Goal: Task Accomplishment & Management: Complete application form

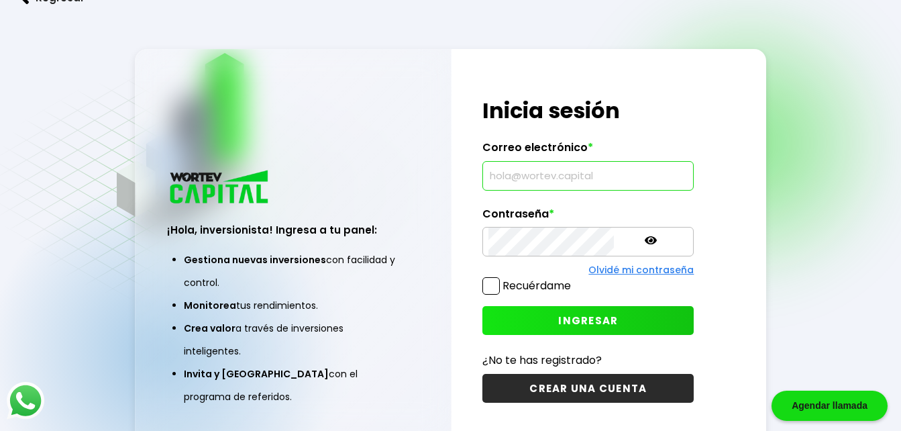
click at [491, 175] on input "text" at bounding box center [588, 176] width 199 height 28
type input "[EMAIL_ADDRESS][DOMAIN_NAME]"
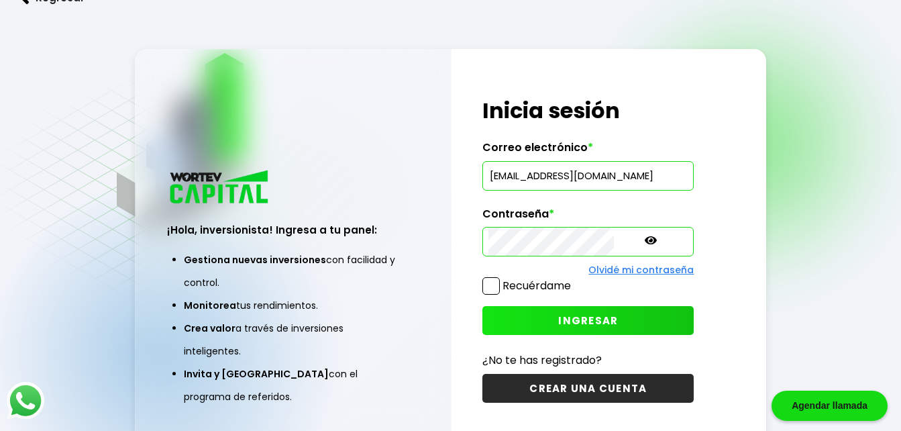
click at [496, 286] on span at bounding box center [491, 285] width 17 height 17
click at [574, 279] on input "Recuérdame" at bounding box center [574, 279] width 0 height 0
click at [558, 315] on span "INGRESAR" at bounding box center [588, 320] width 60 height 14
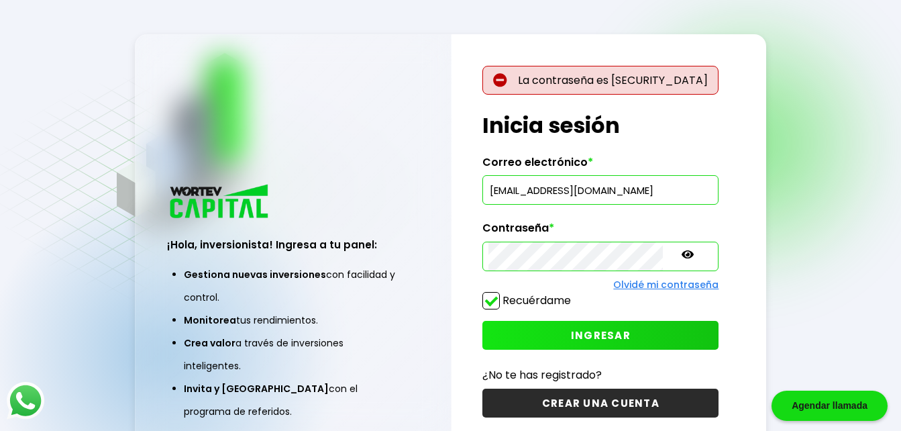
click at [682, 254] on icon at bounding box center [688, 254] width 12 height 8
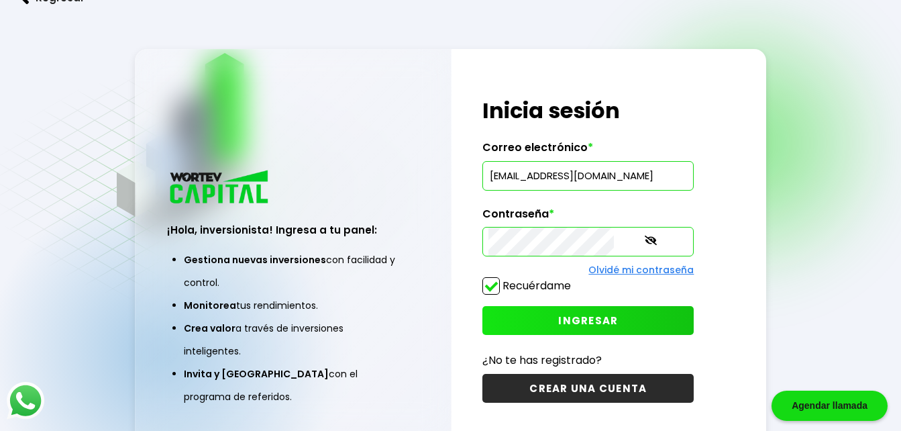
click at [558, 324] on span "INGRESAR" at bounding box center [588, 320] width 60 height 14
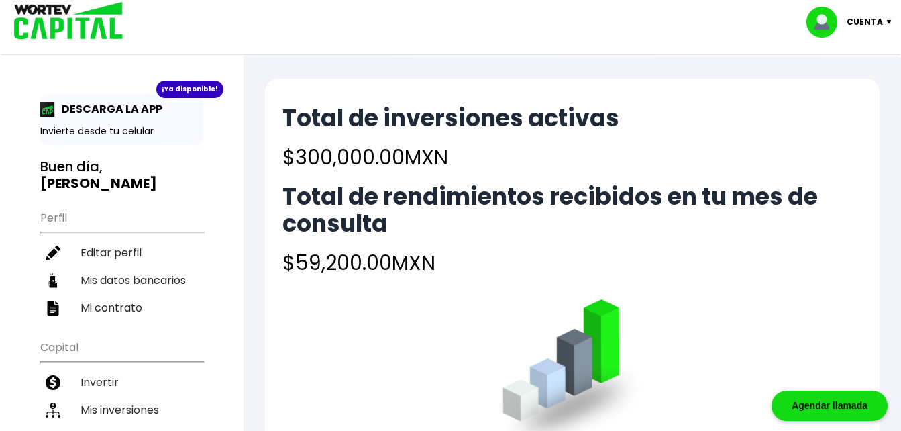
click at [891, 20] on img at bounding box center [892, 22] width 18 height 4
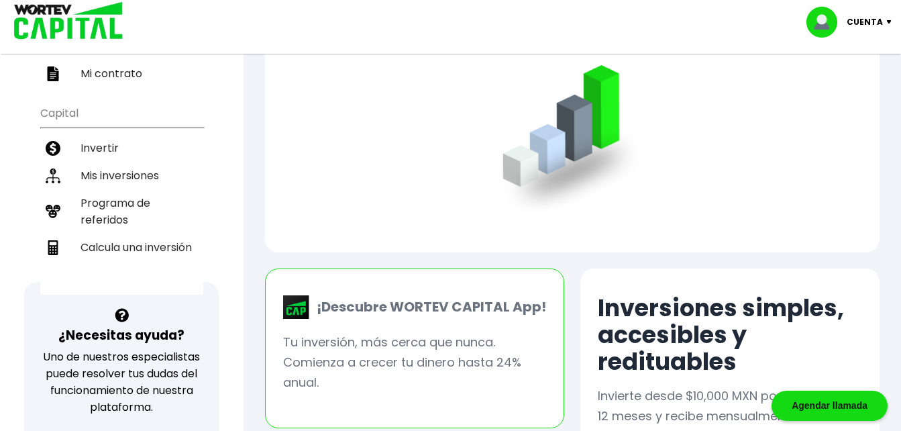
scroll to position [237, 0]
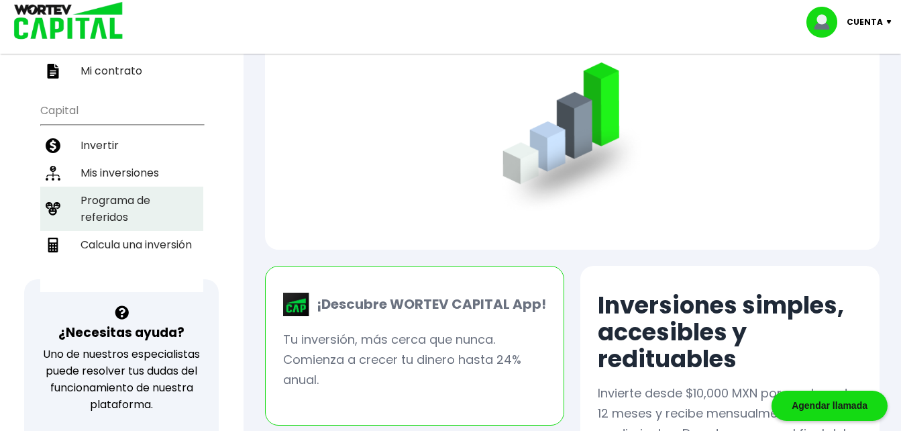
click at [136, 196] on li "Programa de referidos" at bounding box center [121, 209] width 163 height 44
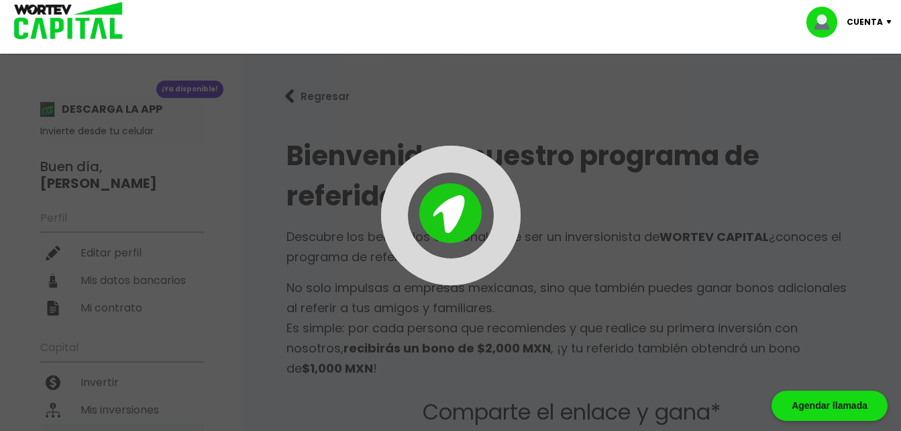
type input "[URL][DOMAIN_NAME]"
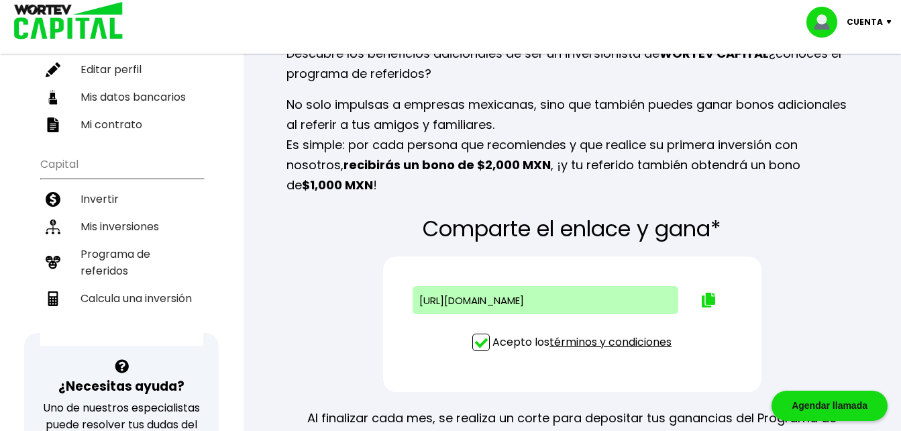
scroll to position [185, 0]
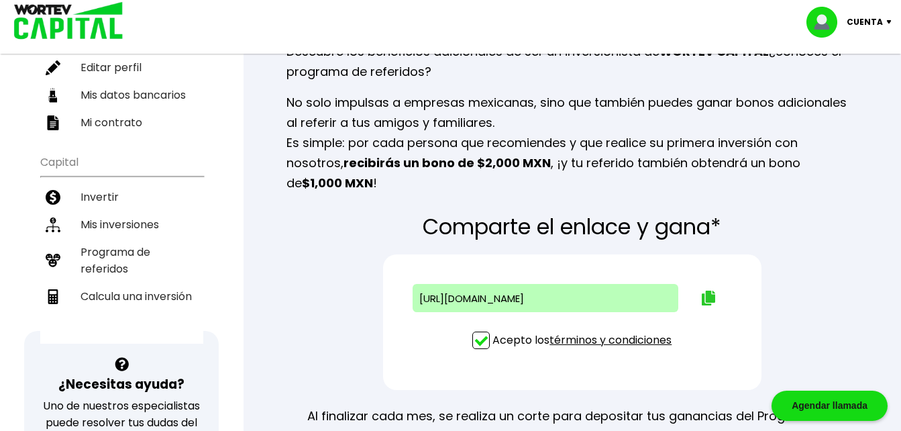
click at [712, 291] on img at bounding box center [708, 298] width 13 height 15
click at [707, 291] on img at bounding box center [708, 298] width 13 height 15
click at [886, 20] on img at bounding box center [892, 22] width 18 height 4
click at [857, 93] on li "Cerrar sesión" at bounding box center [850, 90] width 107 height 28
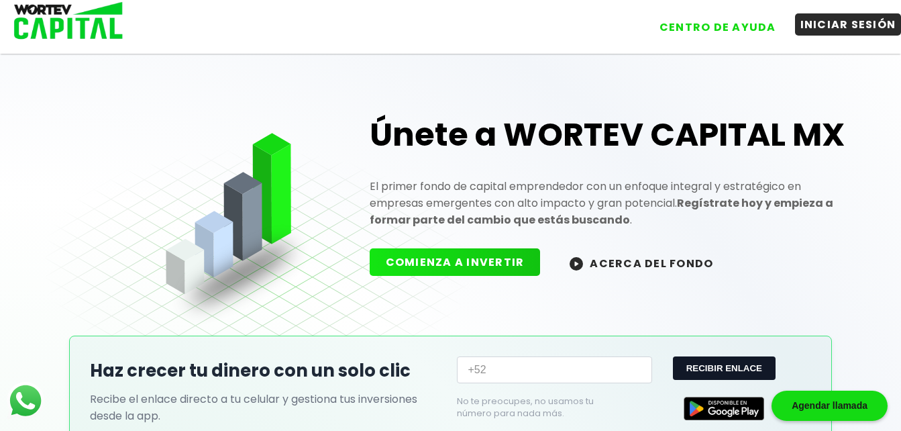
click at [841, 23] on button "INICIAR SESIÓN" at bounding box center [848, 24] width 107 height 22
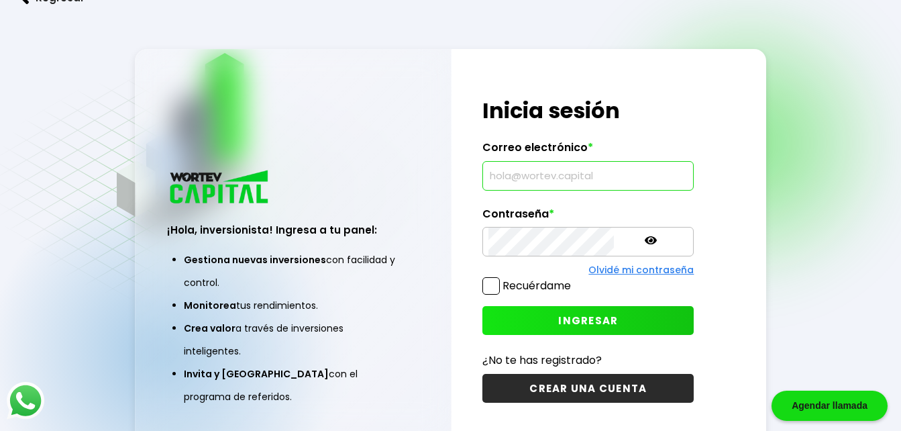
click at [494, 168] on input "text" at bounding box center [588, 176] width 199 height 28
type input "[EMAIL_ADDRESS][DOMAIN_NAME]"
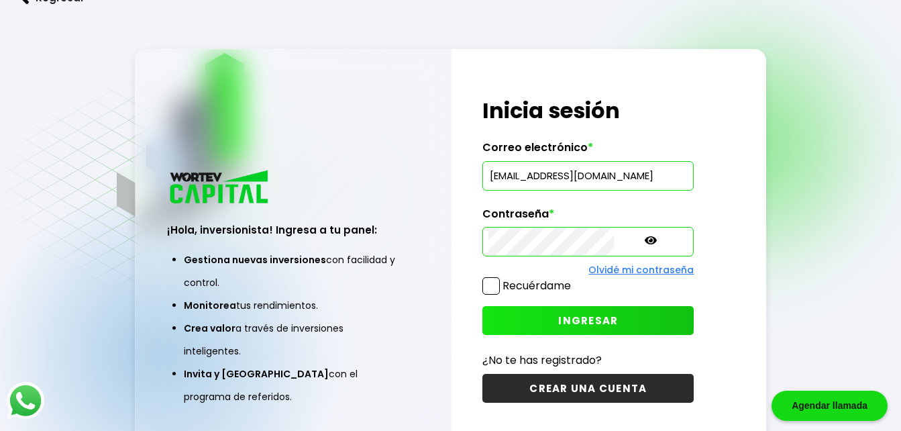
click at [558, 322] on span "INGRESAR" at bounding box center [588, 320] width 60 height 14
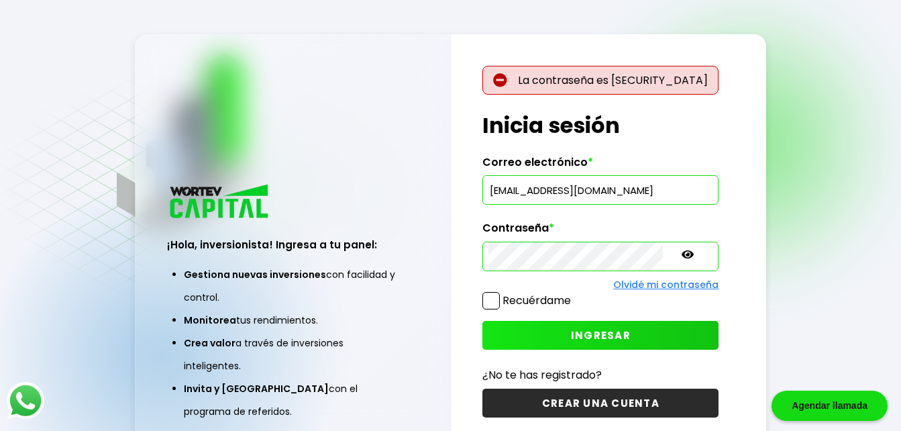
click at [682, 256] on icon at bounding box center [688, 254] width 12 height 8
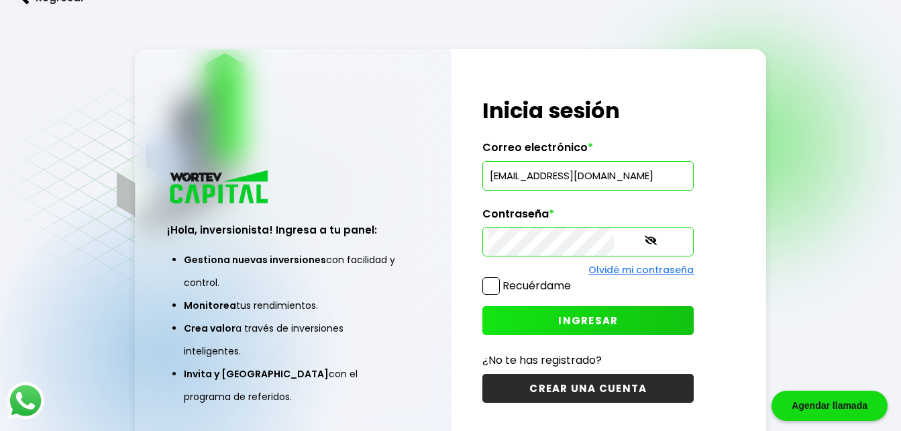
click at [585, 320] on span "INGRESAR" at bounding box center [588, 320] width 60 height 14
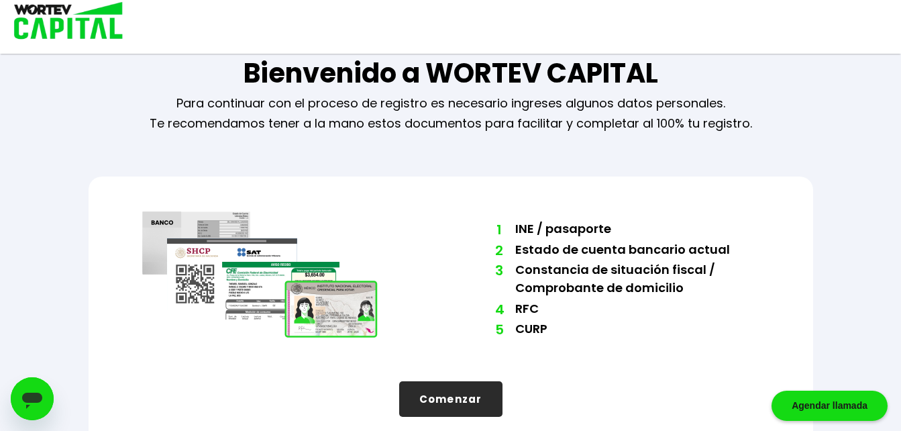
scroll to position [46, 0]
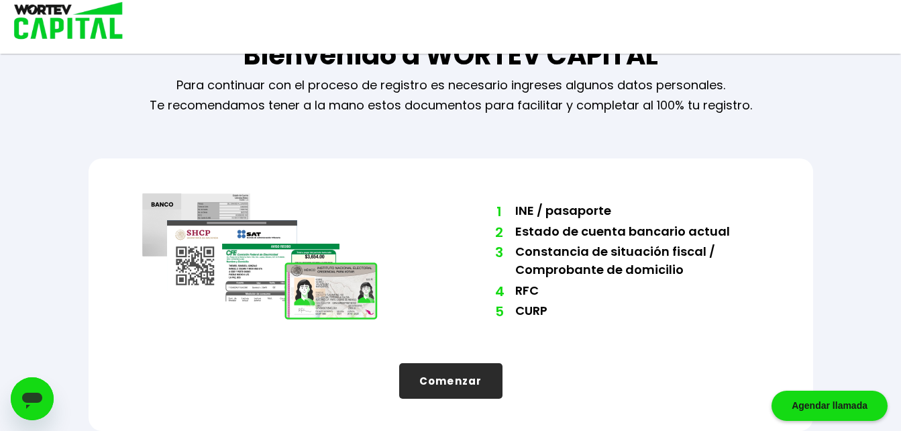
click at [458, 374] on button "Comenzar" at bounding box center [450, 381] width 103 height 36
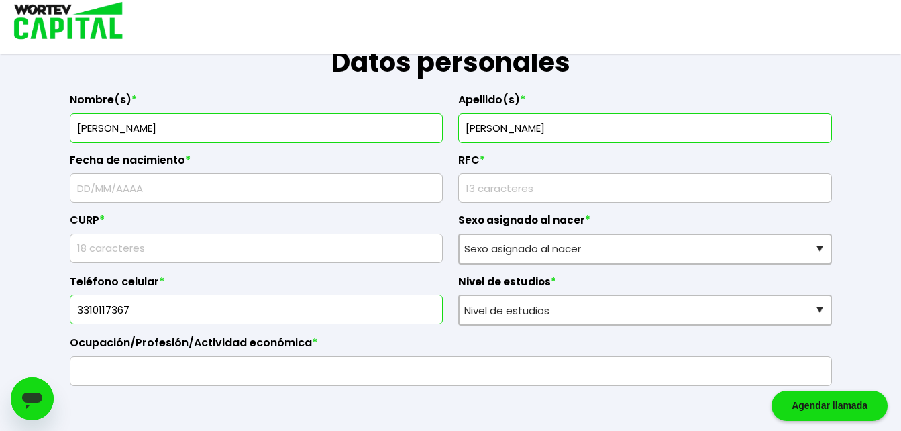
scroll to position [220, 0]
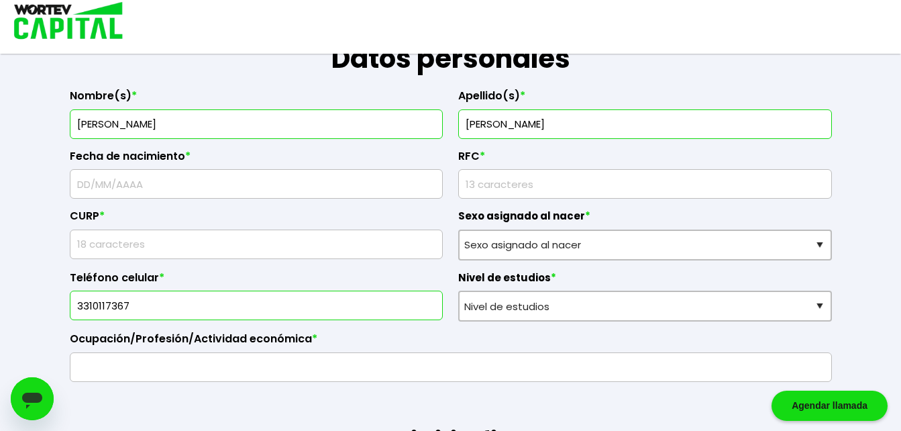
click at [85, 182] on input "text" at bounding box center [257, 184] width 362 height 28
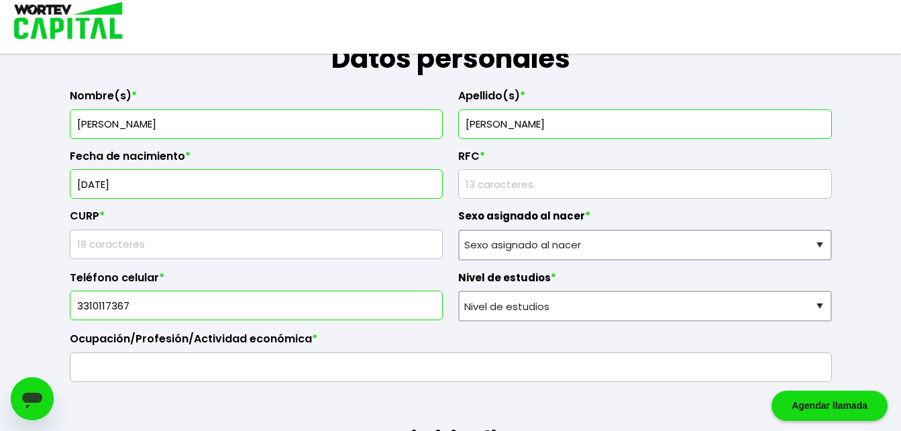
type input "[DATE]"
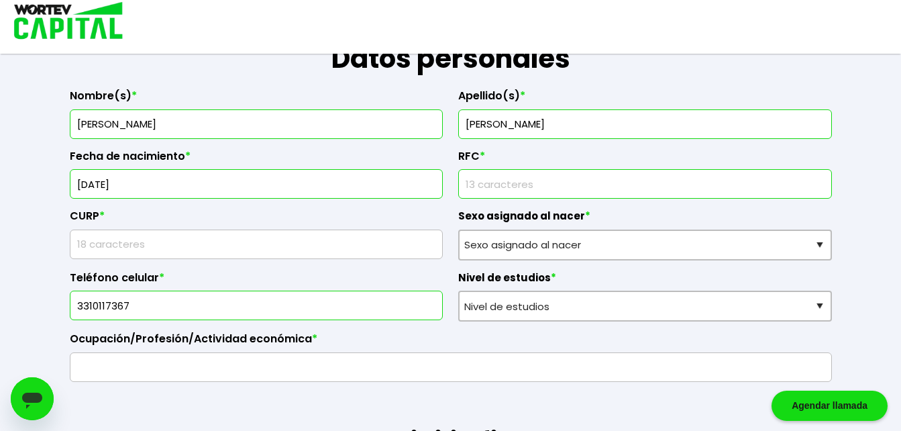
click at [467, 183] on input "rfc" at bounding box center [646, 184] width 362 height 28
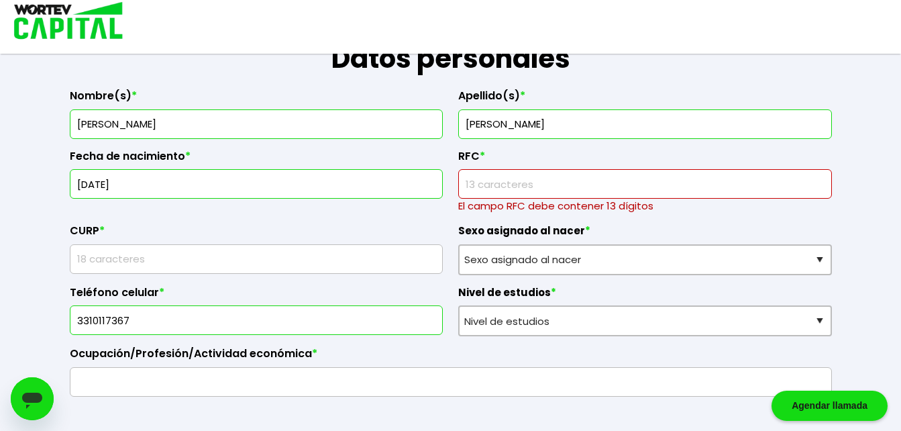
click at [479, 184] on input "rfc" at bounding box center [646, 184] width 362 height 28
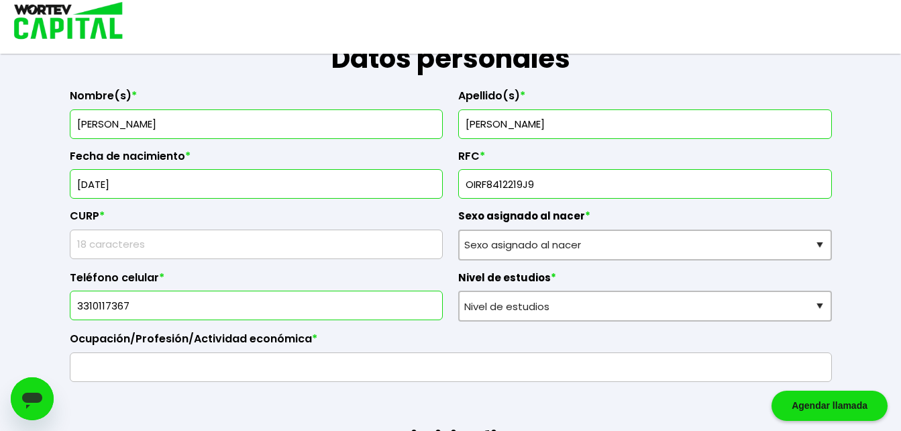
type input "OIRF8412219J9"
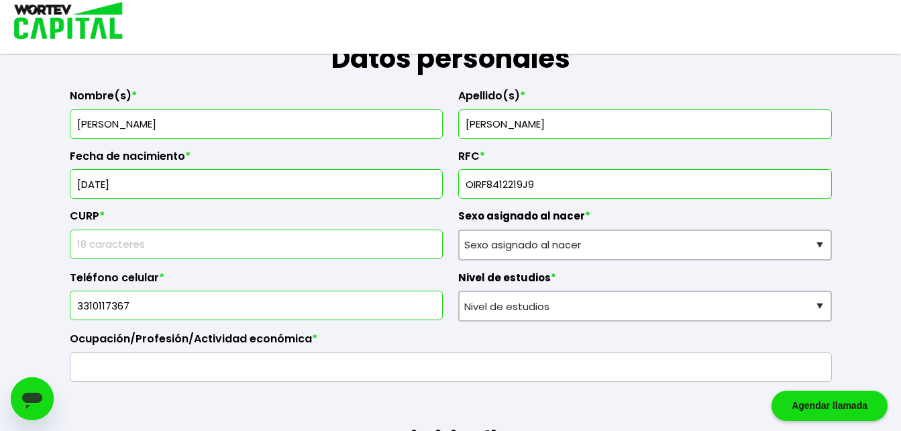
click at [93, 238] on input "text" at bounding box center [257, 244] width 362 height 28
click at [166, 244] on input "OIRF841221MJCLBV07" at bounding box center [257, 244] width 362 height 28
type input "OIRF841221MJCLVB07"
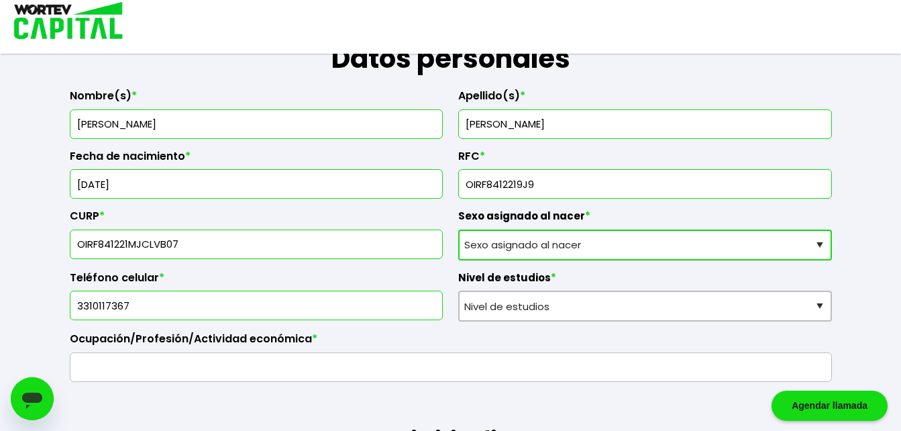
click at [818, 242] on select "Sexo asignado al nacer Hombre Mujer Prefiero no contestar" at bounding box center [645, 245] width 374 height 31
select select "Mujer"
click at [458, 230] on select "Sexo asignado al nacer Hombre Mujer Prefiero no contestar" at bounding box center [645, 245] width 374 height 31
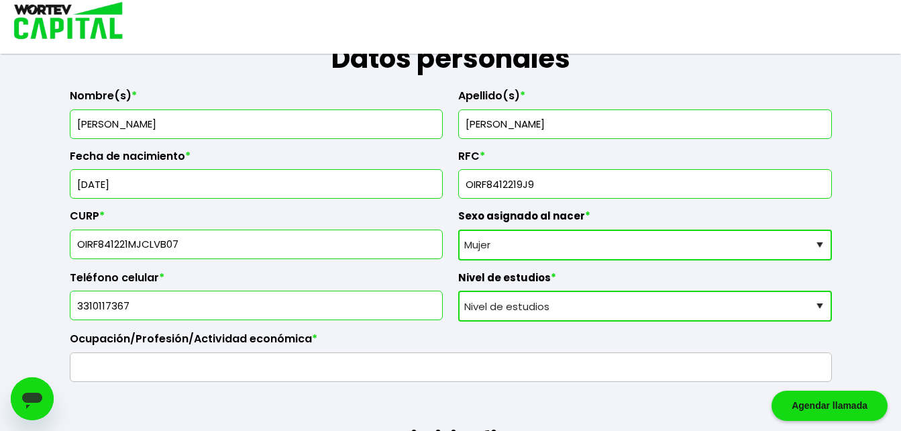
click at [818, 309] on select "Nivel de estudios Primaria Secundaria Bachillerato Licenciatura Posgrado" at bounding box center [645, 306] width 374 height 31
select select "Bachillerato"
click at [458, 291] on select "Nivel de estudios Primaria Secundaria Bachillerato Licenciatura Posgrado" at bounding box center [645, 306] width 374 height 31
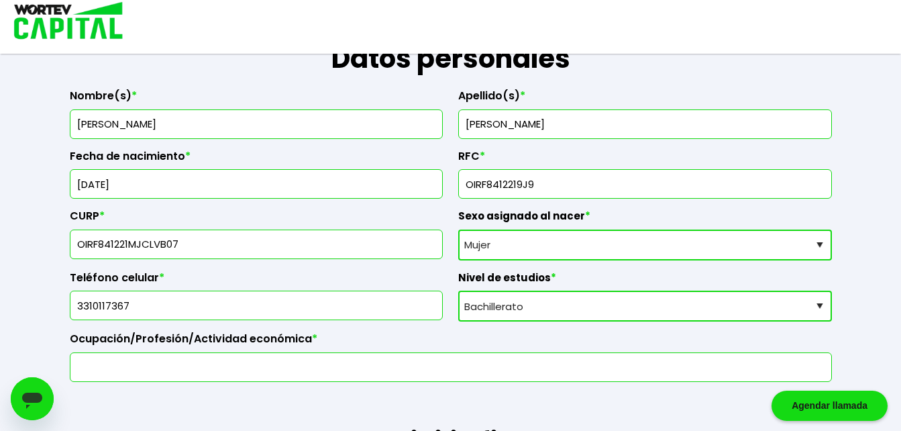
click at [112, 371] on input "text" at bounding box center [451, 367] width 750 height 28
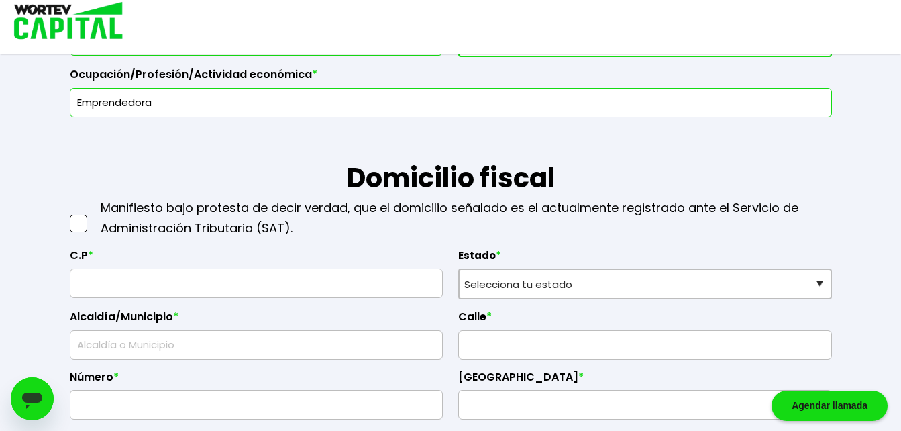
scroll to position [503, 0]
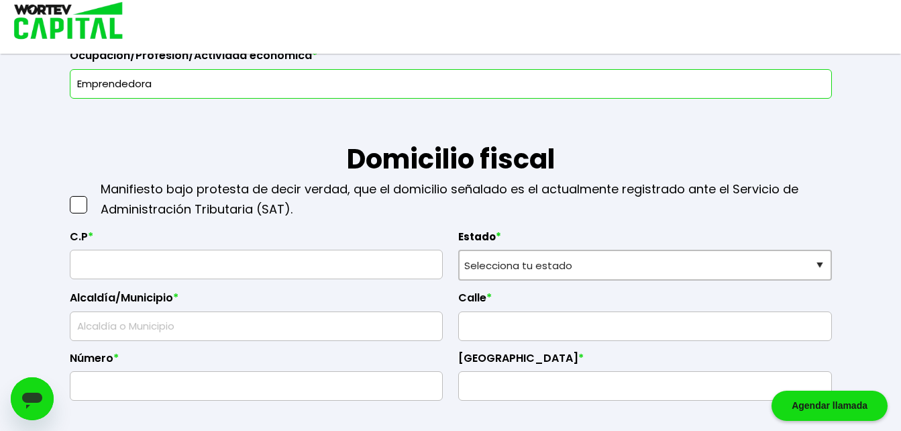
type input "Emprendedora"
click at [74, 203] on span at bounding box center [78, 204] width 17 height 17
click at [93, 198] on input "checkbox" at bounding box center [93, 198] width 0 height 0
click at [83, 258] on input "text" at bounding box center [257, 264] width 362 height 28
type input "45609"
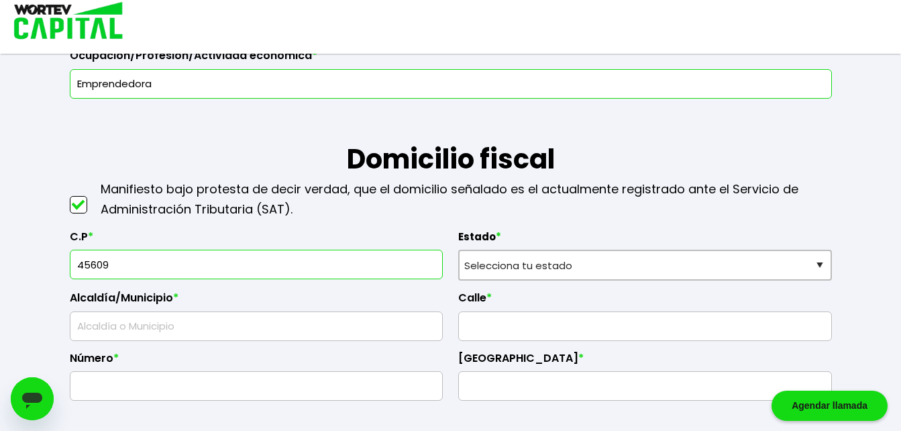
select select "[PERSON_NAME]"
type input "San [PERSON_NAME] Tlaquepaque"
type input "Los Cajetes"
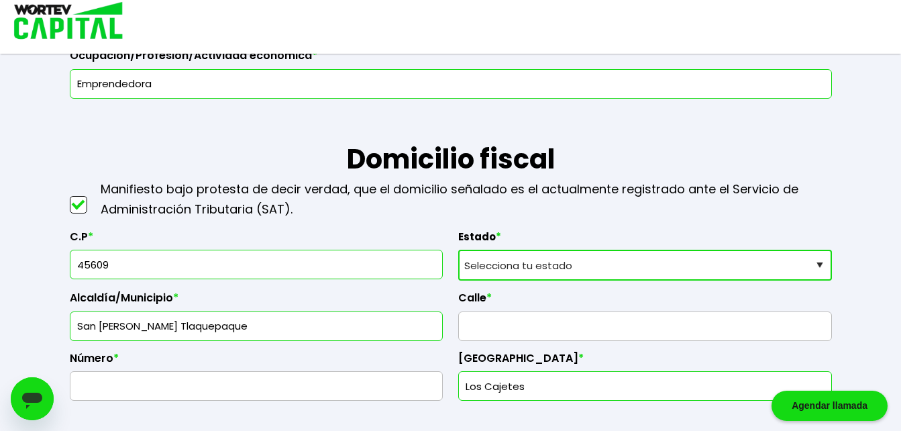
type input "45609"
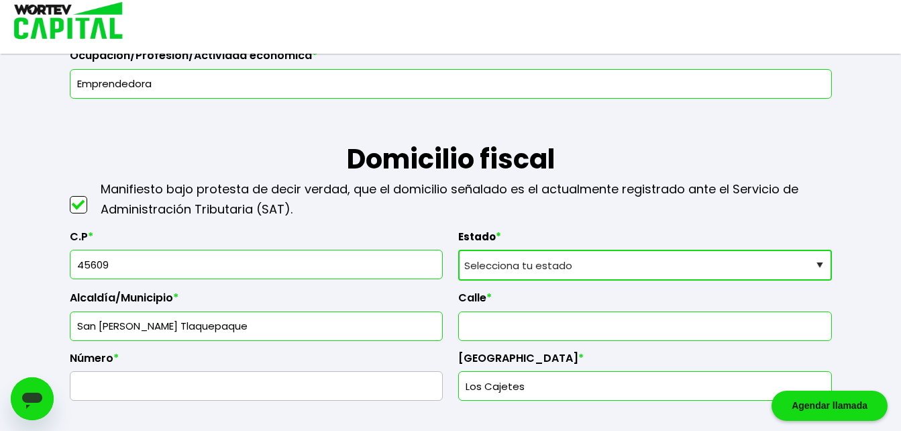
click at [480, 324] on input "text" at bounding box center [646, 326] width 362 height 28
type input "Tabachìn"
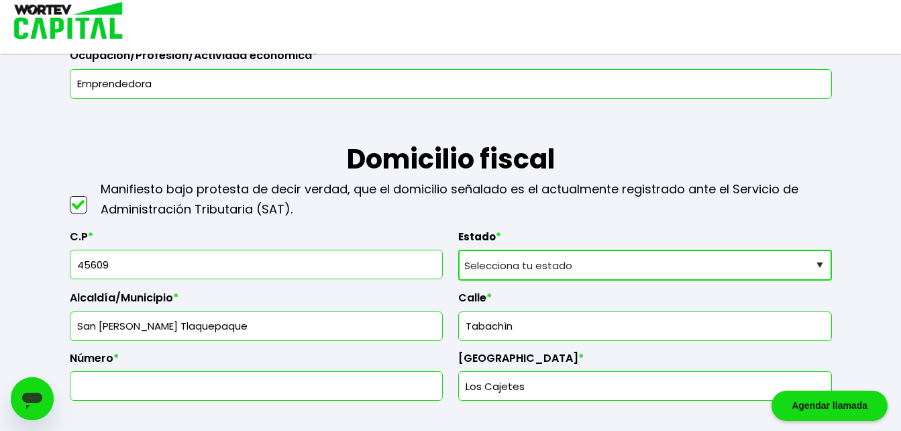
click at [228, 380] on input "text" at bounding box center [257, 386] width 362 height 28
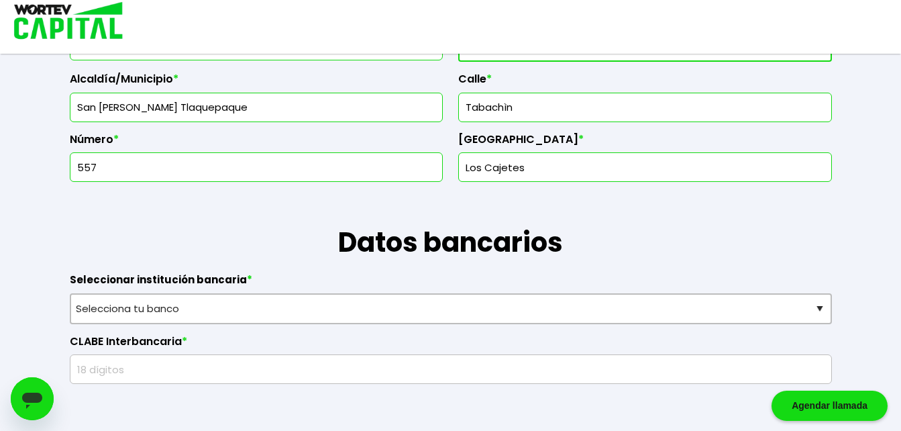
scroll to position [726, 0]
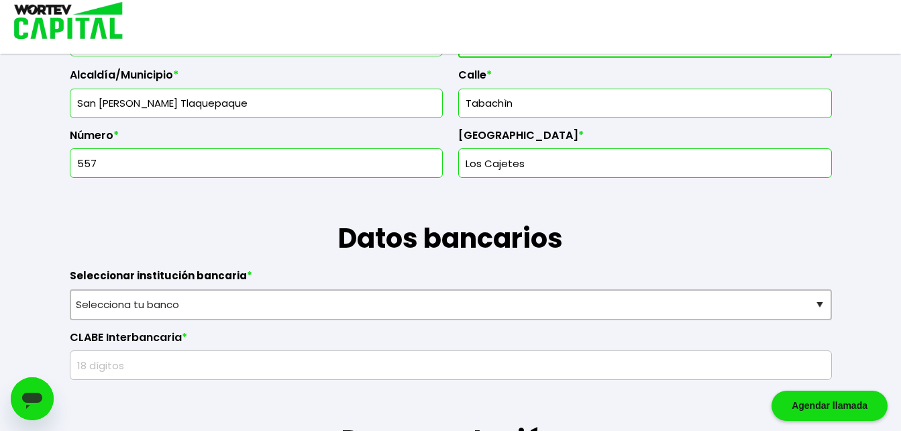
type input "557"
click at [535, 162] on input "Los Cajetes" at bounding box center [646, 163] width 362 height 28
type input "L"
type input "Haciendas de [GEOGRAPHIC_DATA][PERSON_NAME]"
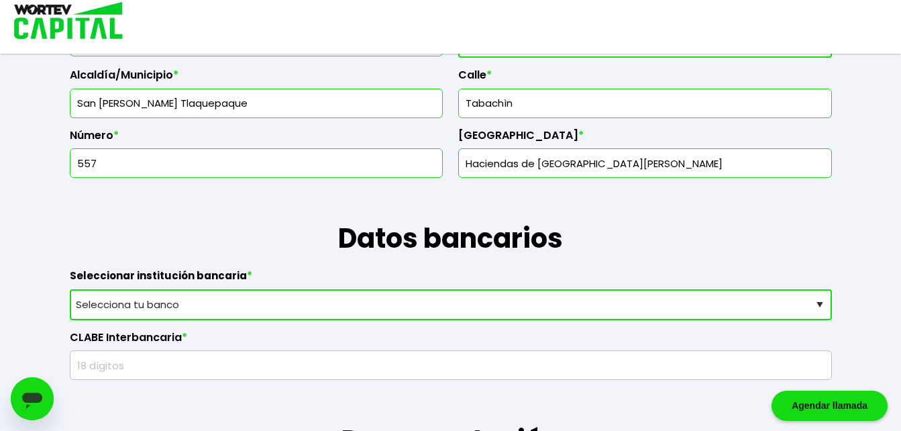
click at [822, 304] on select "Selecciona tu banco ABC Capital Actinver Afirme Albo ASP Banamex Banbajio Banco…" at bounding box center [451, 304] width 763 height 31
select select "Banamex"
click at [70, 289] on select "Selecciona tu banco ABC Capital Actinver Afirme Albo ASP Banamex Banbajio Banco…" at bounding box center [451, 304] width 763 height 31
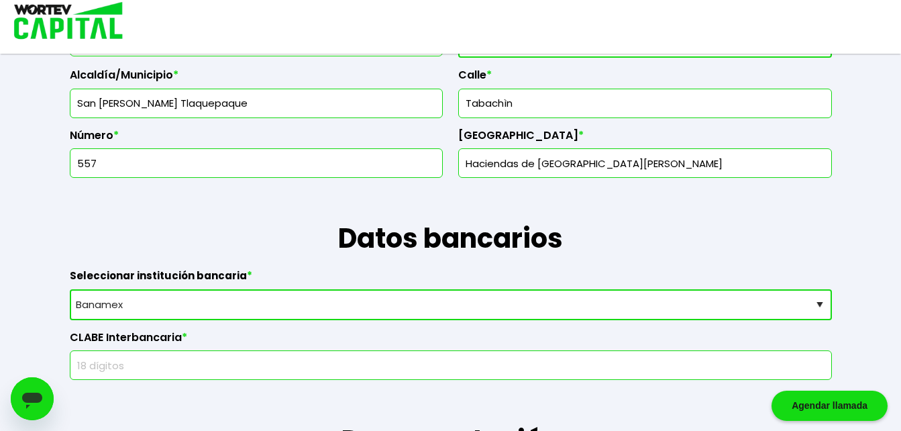
click at [96, 360] on input "text" at bounding box center [451, 365] width 750 height 28
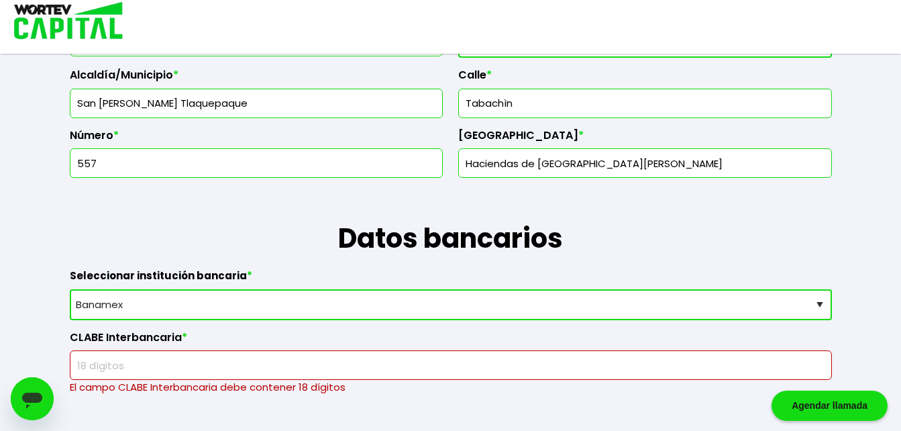
paste input "002320701353557533"
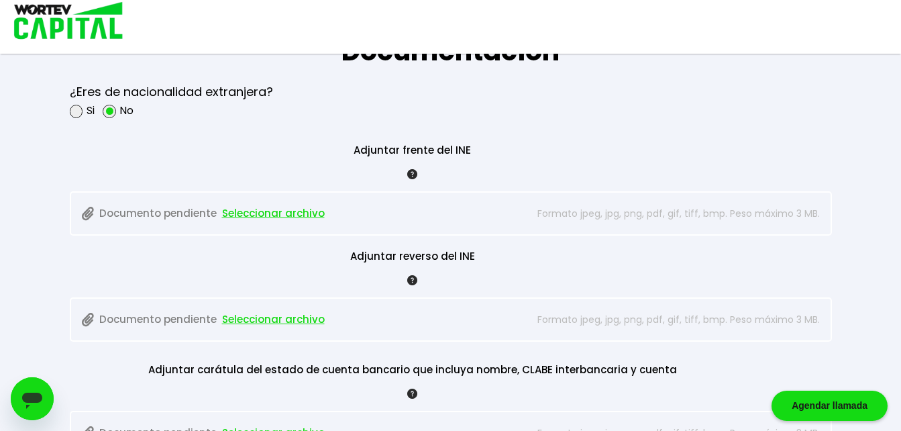
scroll to position [1112, 0]
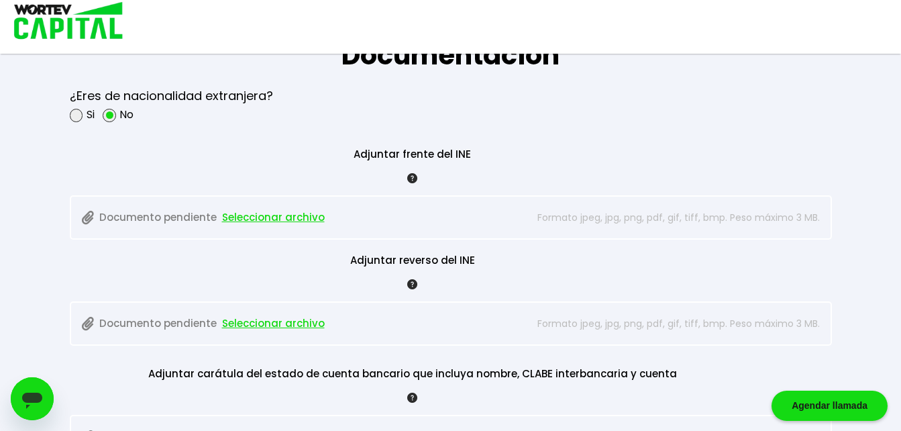
type input "002320701353557533"
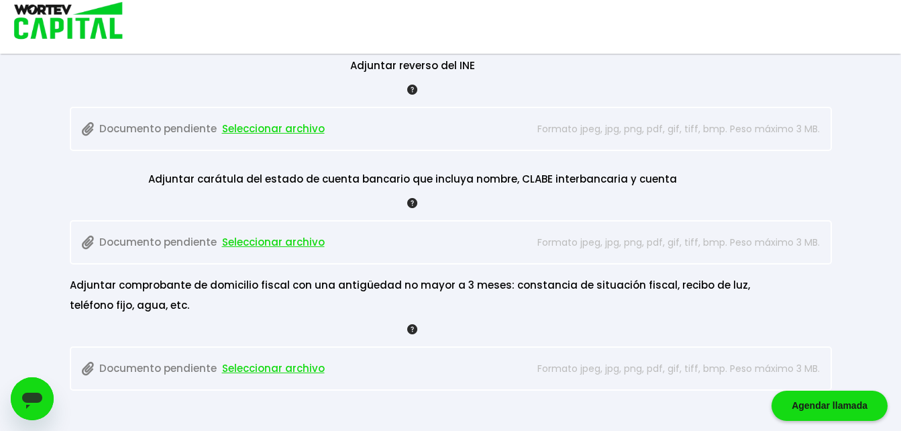
scroll to position [1310, 0]
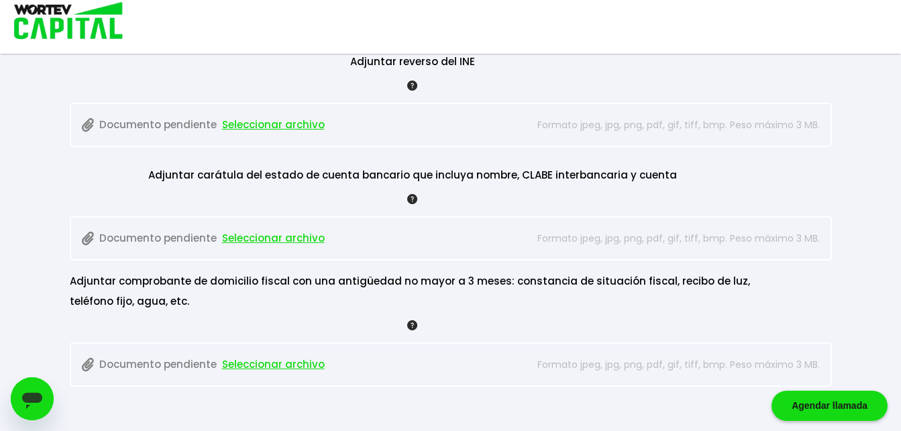
click at [801, 264] on div "Adjuntar comprobante de domicilio fiscal con una antigüedad no mayor a 3 meses:…" at bounding box center [451, 323] width 763 height 126
click at [527, 315] on div "Adjuntar comprobante de domicilio fiscal con una antigüedad no mayor a 3 meses:…" at bounding box center [413, 304] width 686 height 66
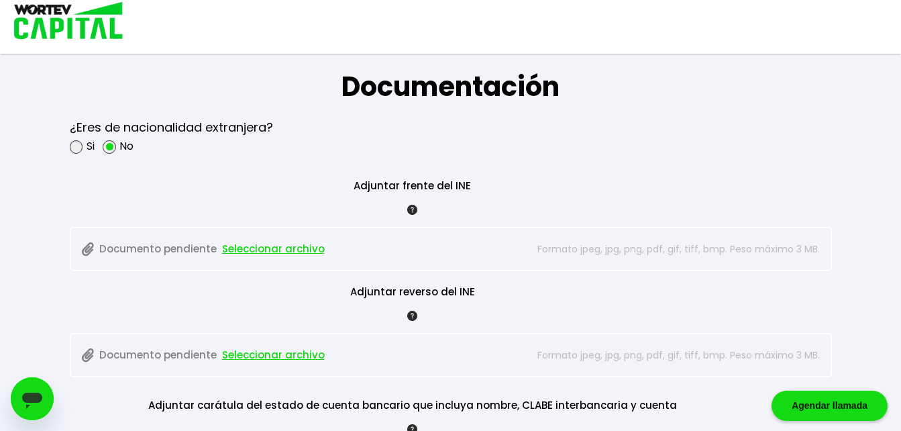
scroll to position [1087, 0]
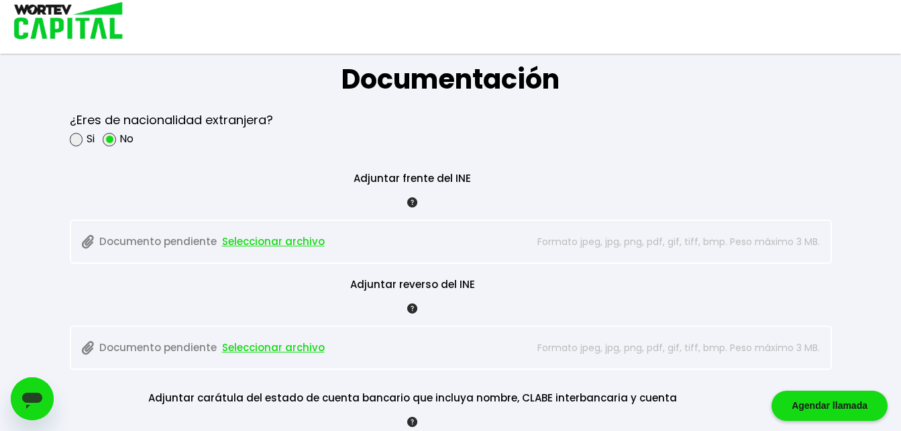
click at [409, 201] on img at bounding box center [412, 202] width 10 height 10
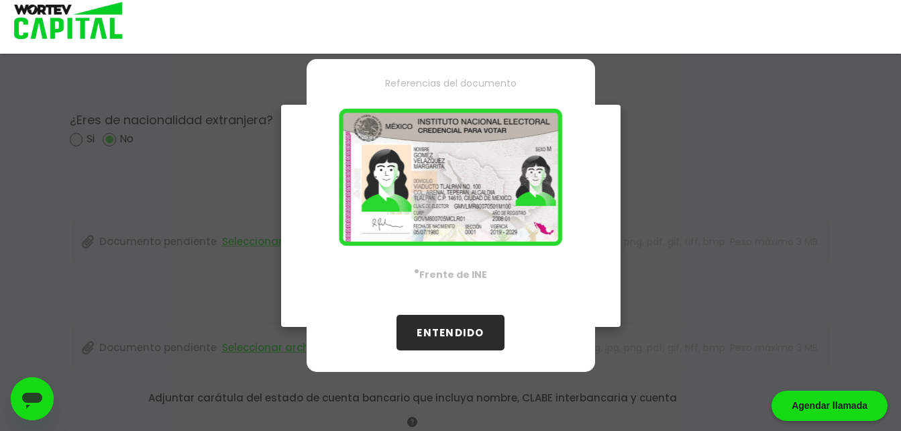
click at [686, 297] on div "Referencias del documento · Frente de INE ENTENDIDO" at bounding box center [450, 215] width 901 height 431
click at [452, 332] on button "ENTENDIDO" at bounding box center [450, 333] width 107 height 36
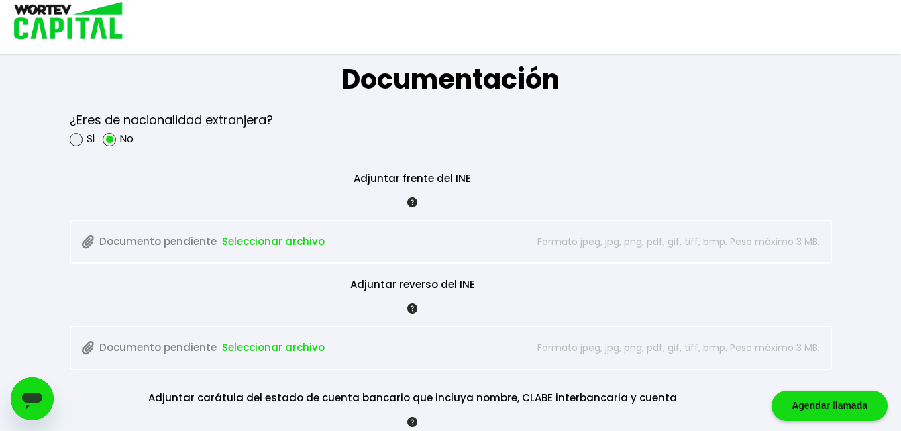
click at [410, 203] on img at bounding box center [412, 202] width 10 height 10
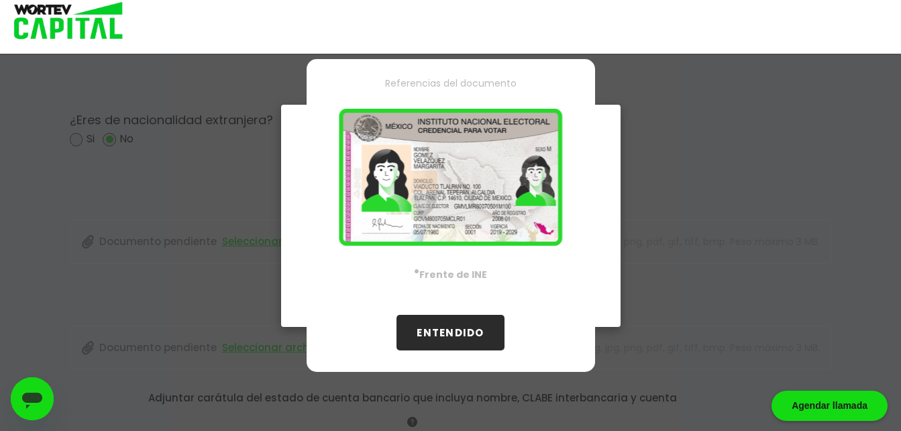
click at [457, 336] on button "ENTENDIDO" at bounding box center [450, 333] width 107 height 36
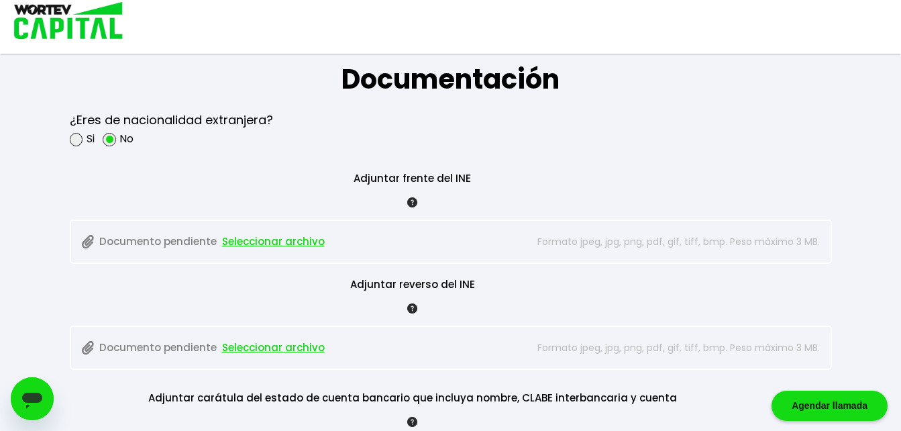
click at [261, 242] on span "Seleccionar archivo" at bounding box center [273, 242] width 103 height 20
click at [409, 307] on img at bounding box center [412, 308] width 10 height 10
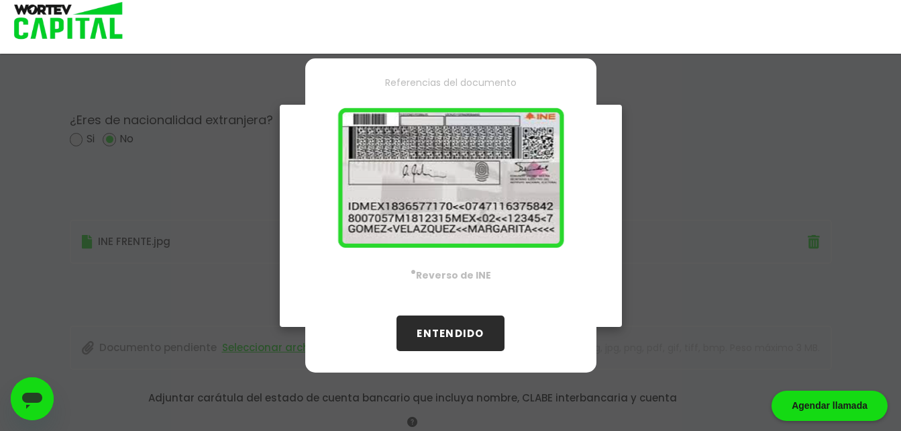
click at [458, 260] on div "Referencias del documento · Reverso de INE ENTENDIDO" at bounding box center [450, 215] width 291 height 314
click at [458, 333] on button "ENTENDIDO" at bounding box center [450, 333] width 107 height 36
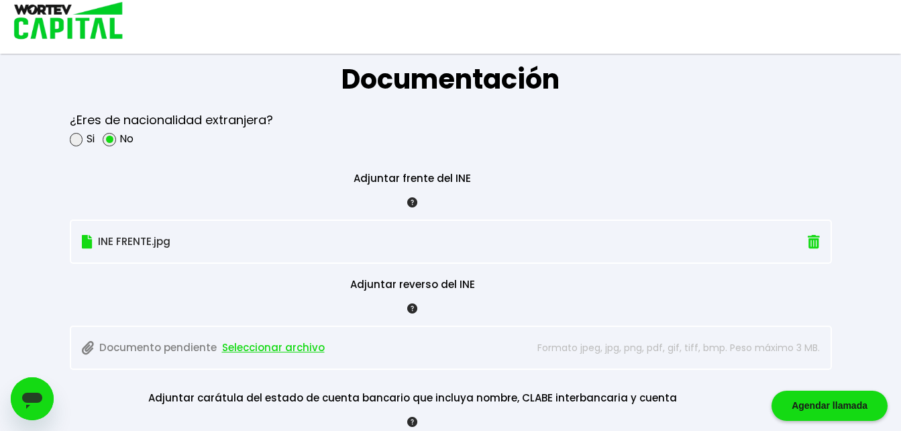
click at [260, 347] on span "Seleccionar archivo" at bounding box center [273, 348] width 103 height 20
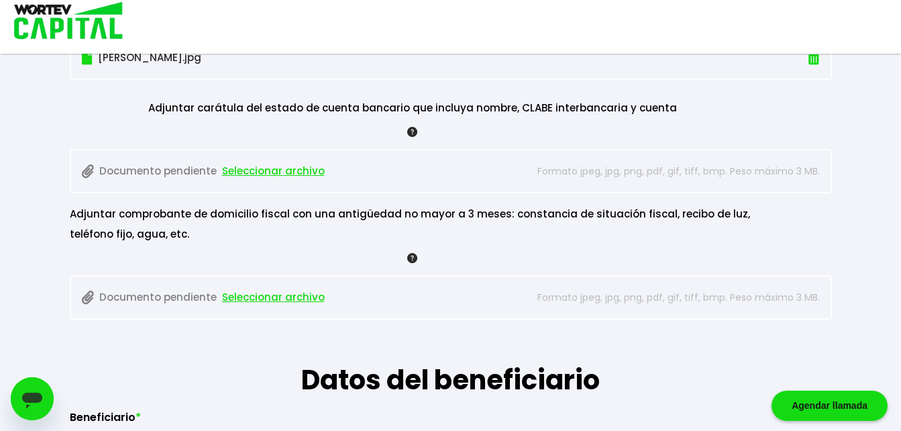
scroll to position [1346, 0]
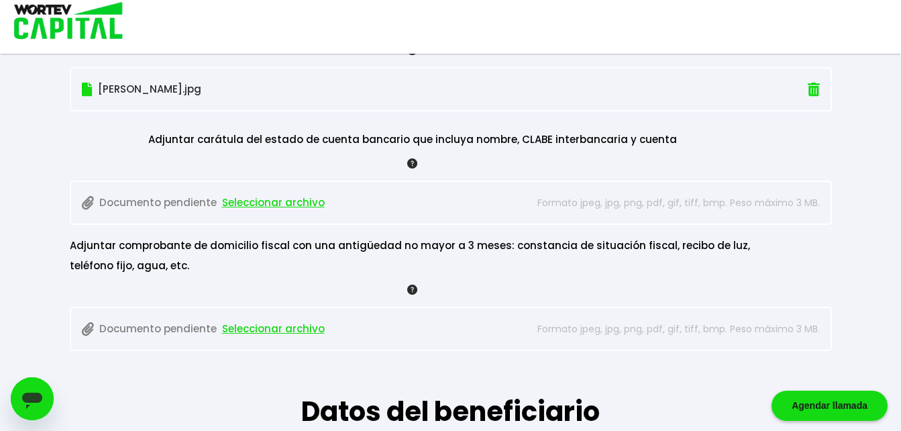
click at [412, 164] on img at bounding box center [412, 163] width 10 height 10
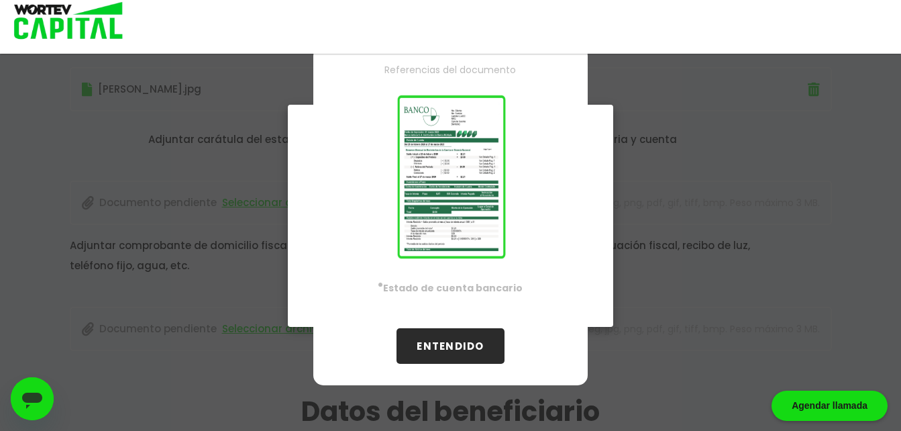
click at [453, 258] on div "Referencias del documento · Estado de cuenta bancario ENTENDIDO" at bounding box center [450, 216] width 274 height 340
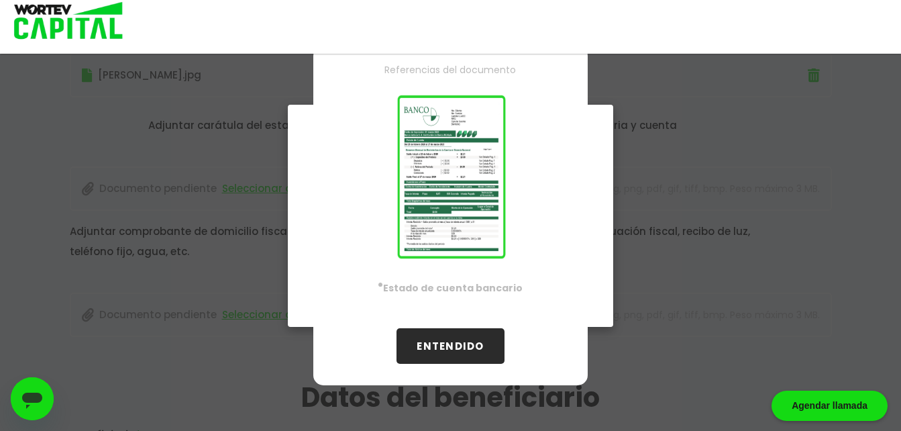
scroll to position [1363, 0]
click at [456, 346] on button "ENTENDIDO" at bounding box center [450, 346] width 107 height 36
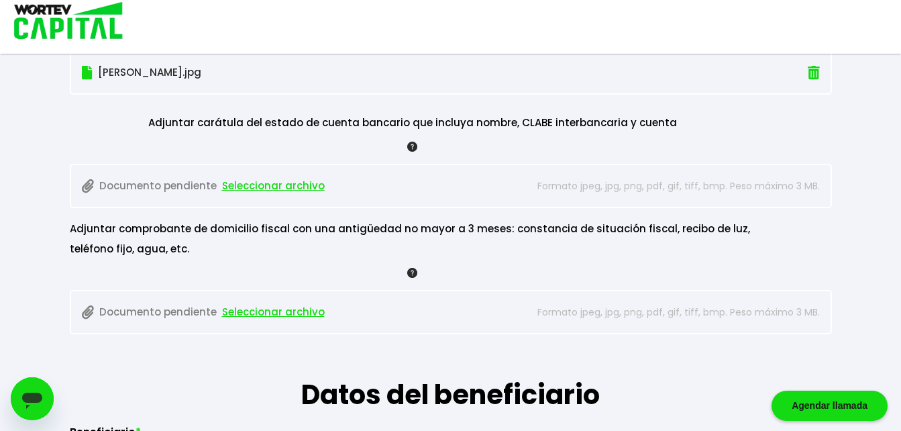
click at [281, 188] on span "Seleccionar archivo" at bounding box center [273, 186] width 103 height 20
click at [269, 185] on span "Seleccionar archivo" at bounding box center [273, 186] width 103 height 20
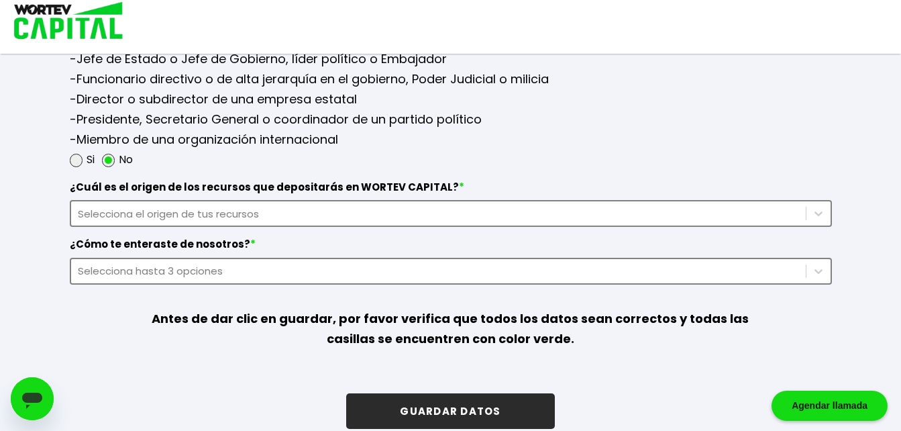
scroll to position [1939, 0]
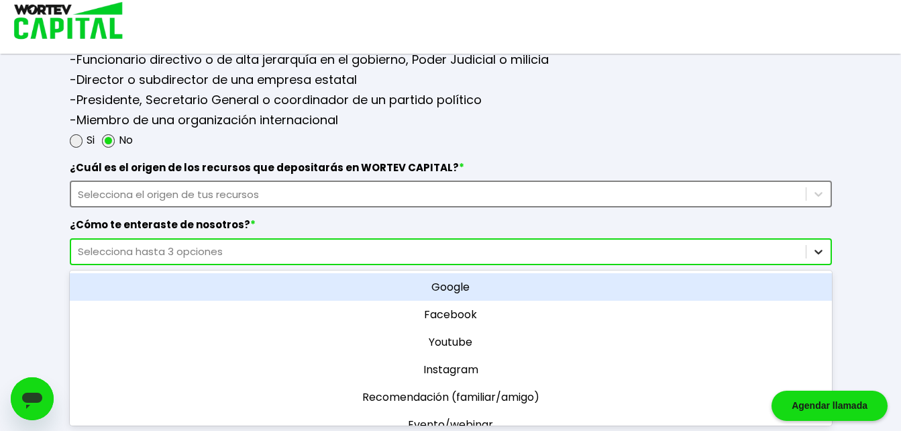
click at [818, 251] on icon at bounding box center [818, 251] width 13 height 13
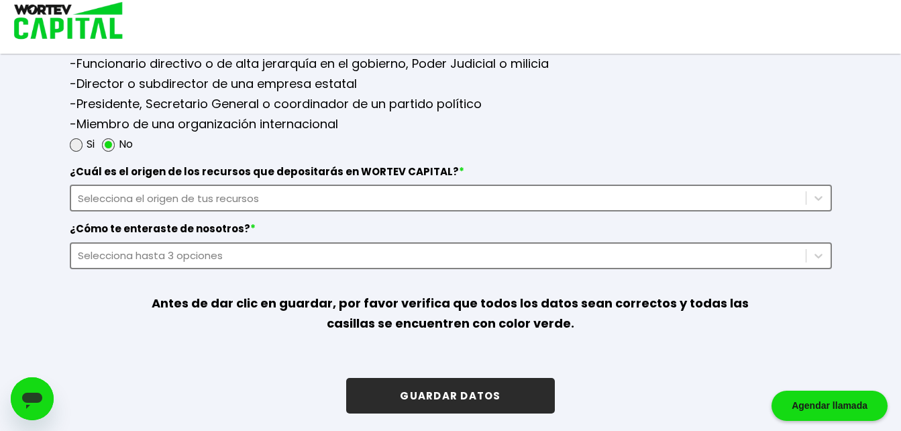
scroll to position [1931, 0]
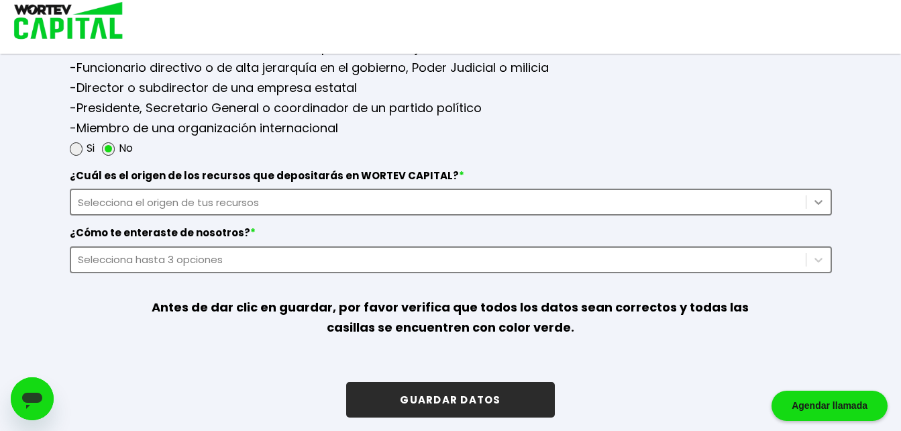
click at [816, 205] on icon at bounding box center [818, 201] width 13 height 13
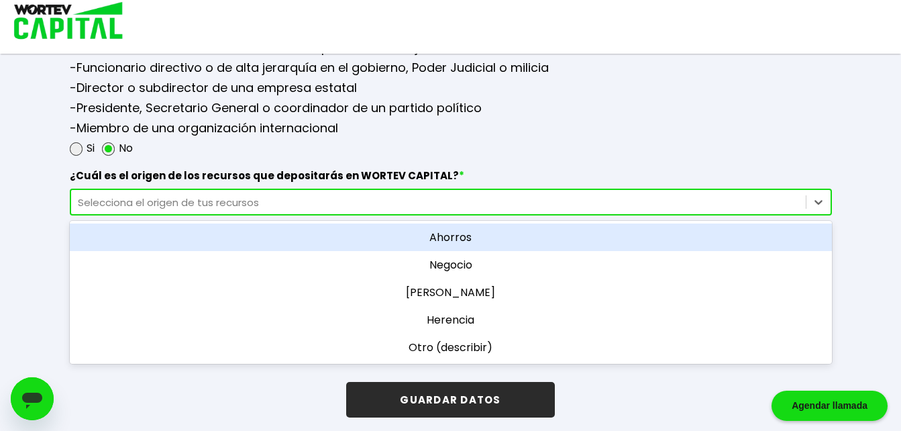
click at [673, 236] on div "Ahorros" at bounding box center [451, 238] width 763 height 28
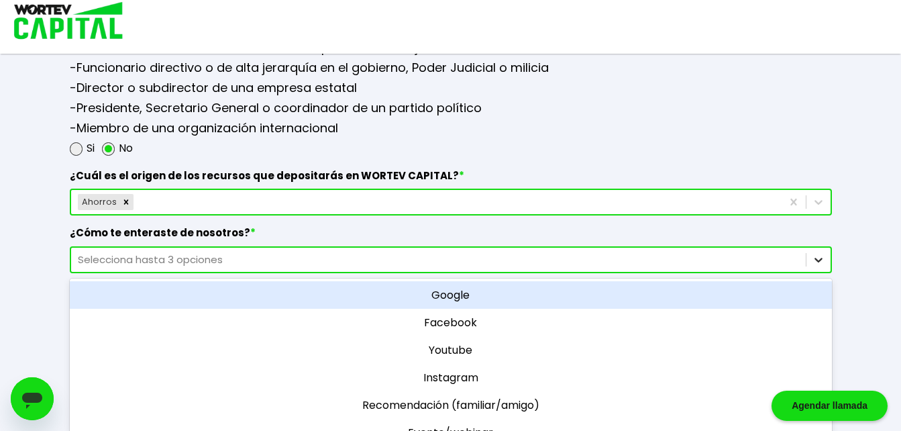
scroll to position [1939, 0]
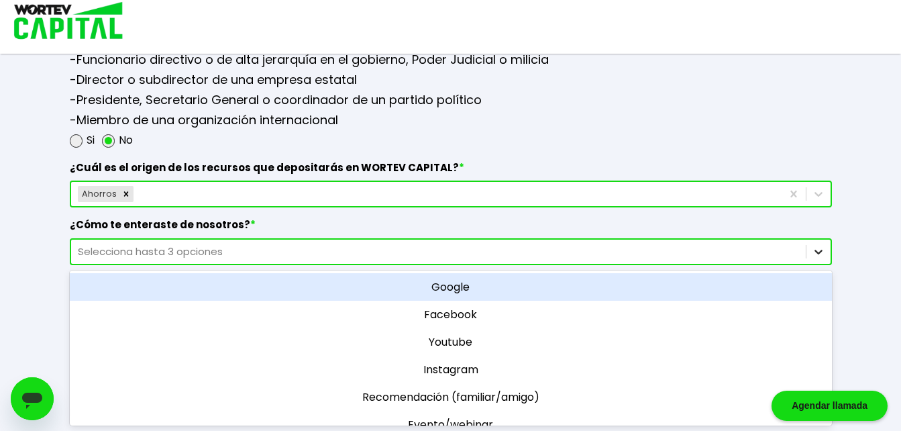
click at [822, 258] on icon at bounding box center [818, 251] width 13 height 13
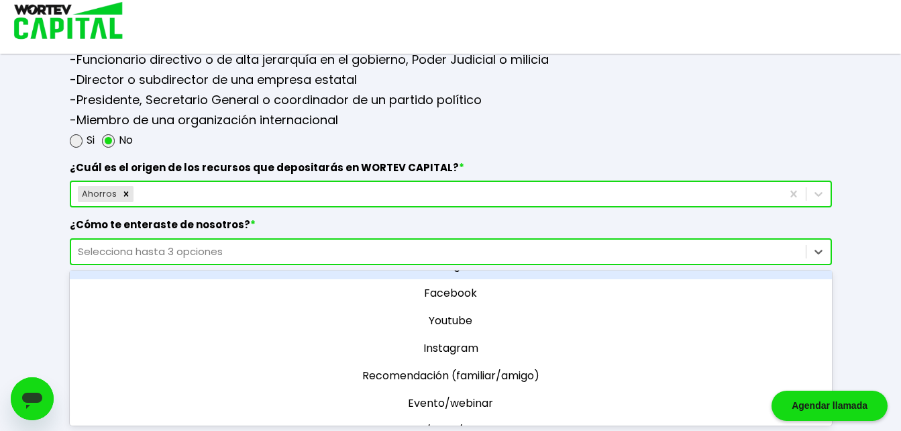
scroll to position [0, 0]
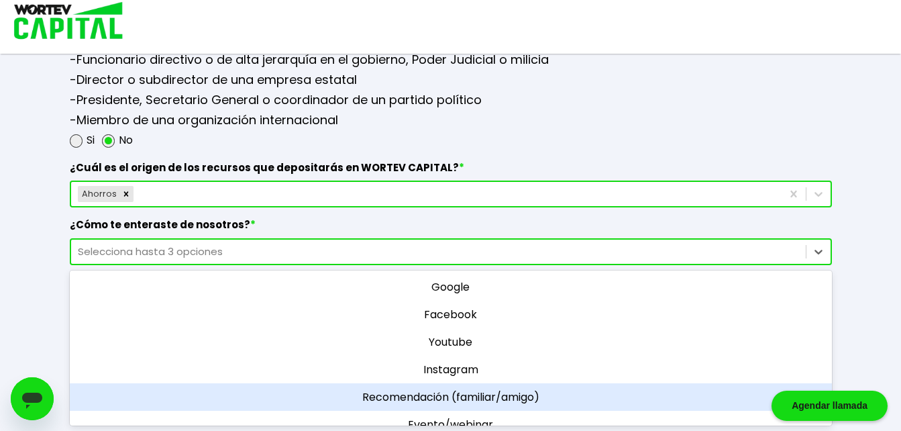
click at [520, 402] on div "Recomendación (familiar/amigo)" at bounding box center [451, 397] width 763 height 28
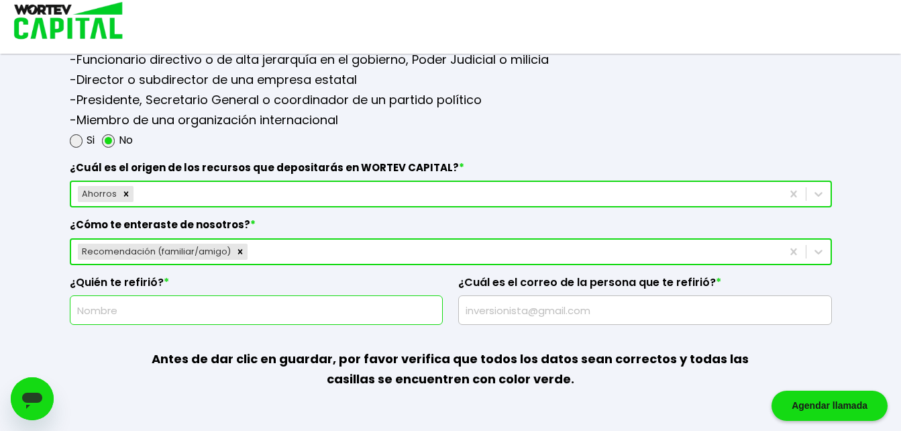
click at [99, 311] on input "text" at bounding box center [257, 310] width 362 height 28
type input "f"
type input "[PERSON_NAME]"
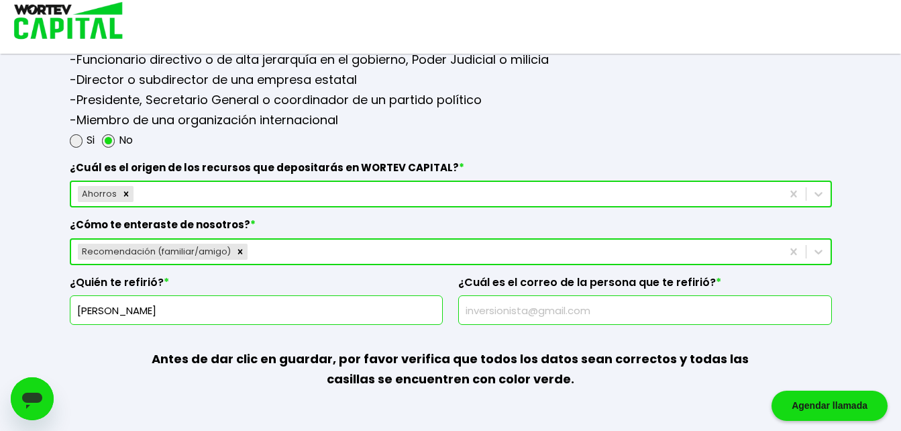
click at [472, 309] on input "text" at bounding box center [646, 310] width 362 height 28
type input "[EMAIL_ADDRESS][DOMAIN_NAME]"
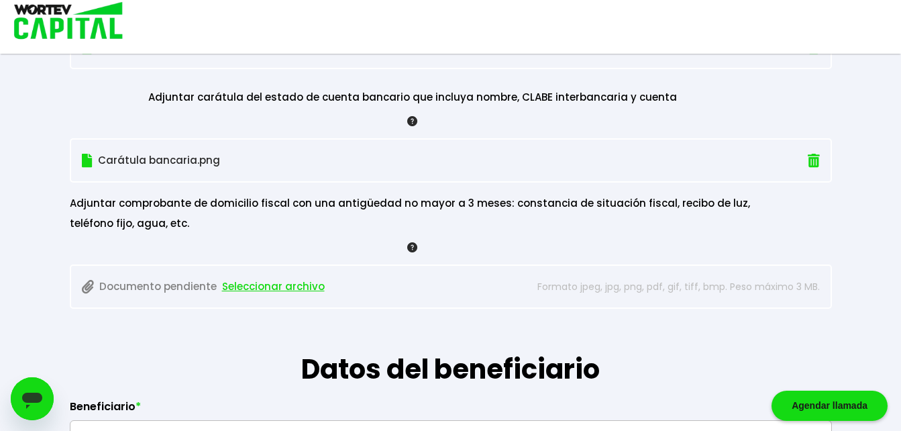
scroll to position [1400, 0]
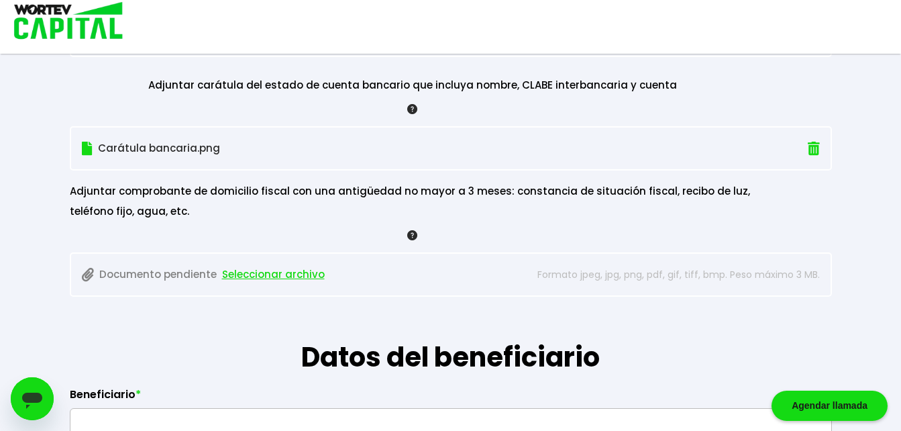
click at [297, 275] on span "Seleccionar archivo" at bounding box center [273, 274] width 103 height 20
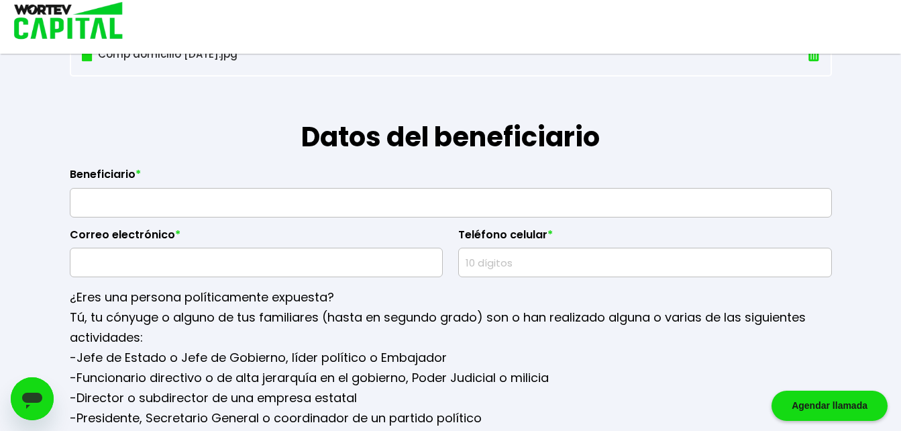
scroll to position [1616, 0]
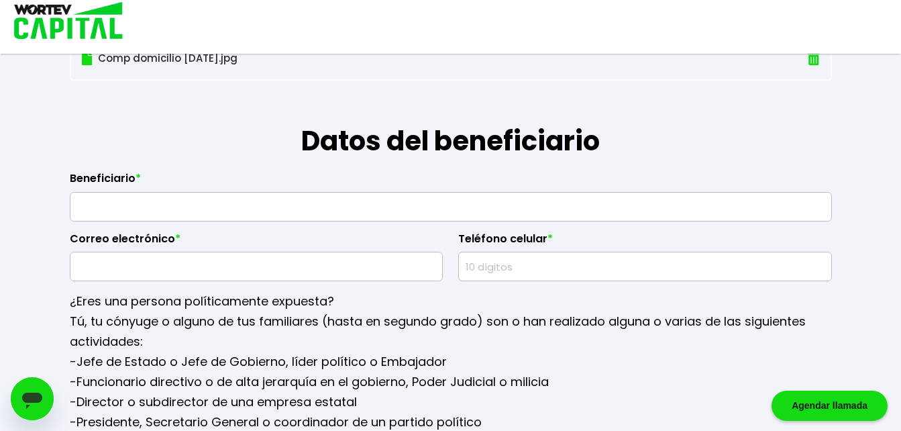
click at [92, 206] on input "text" at bounding box center [451, 207] width 750 height 28
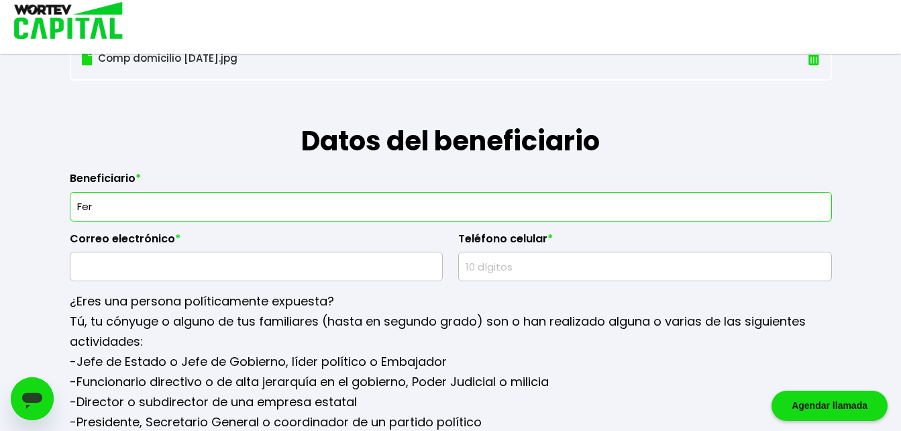
drag, startPoint x: 77, startPoint y: 203, endPoint x: 112, endPoint y: 204, distance: 35.6
click at [112, 204] on input "Fer" at bounding box center [451, 207] width 750 height 28
type input "F"
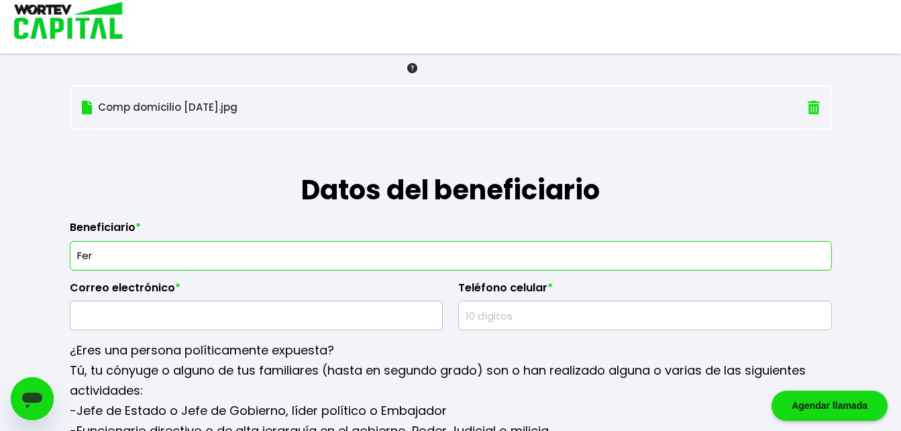
scroll to position [1559, 0]
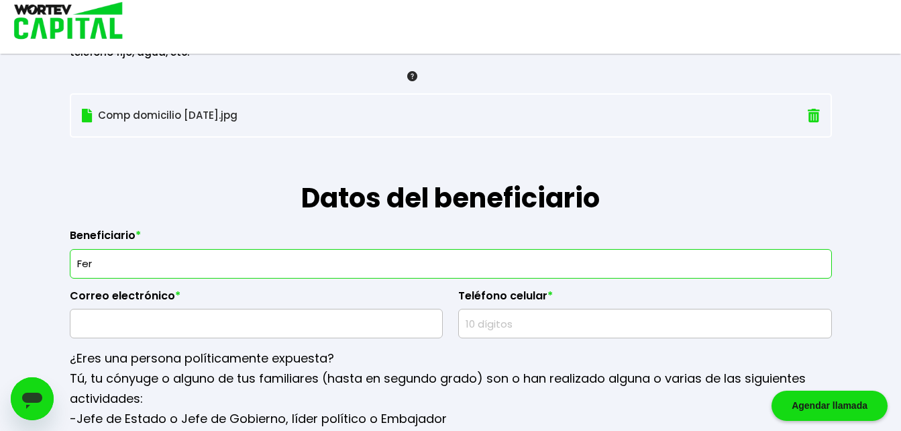
click at [95, 262] on input "Fer" at bounding box center [451, 264] width 750 height 28
type input "F"
click at [93, 266] on input "text" at bounding box center [451, 264] width 750 height 28
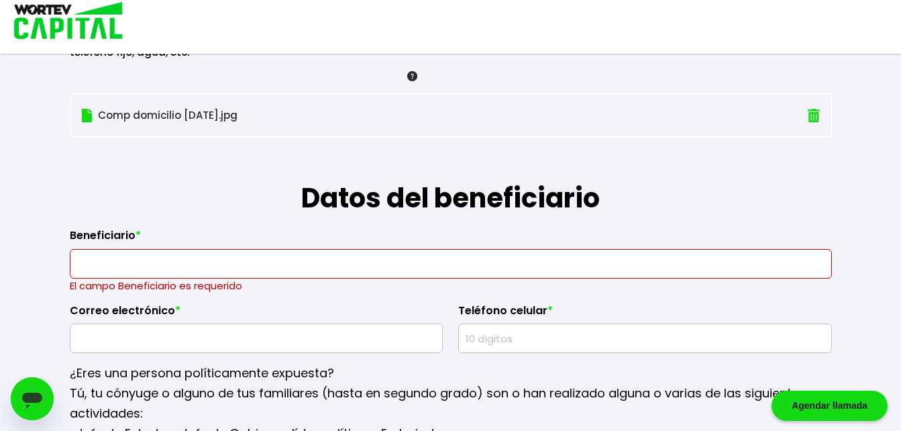
click at [308, 335] on input "text" at bounding box center [257, 338] width 362 height 28
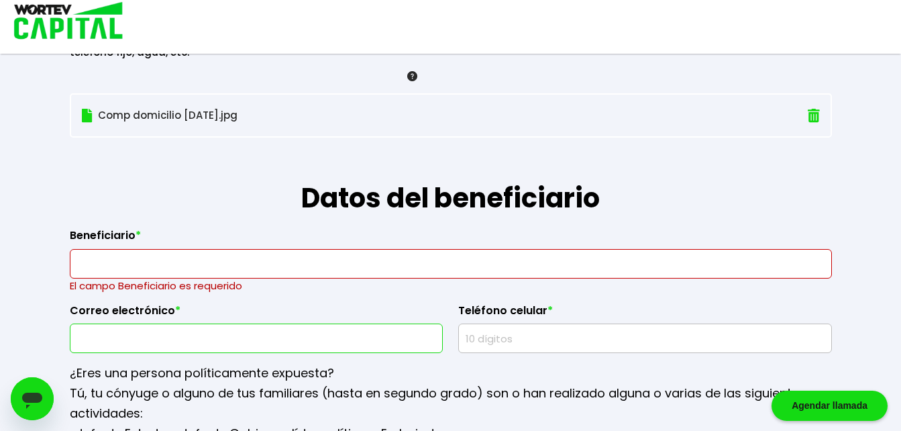
click at [308, 335] on input "text" at bounding box center [257, 338] width 362 height 28
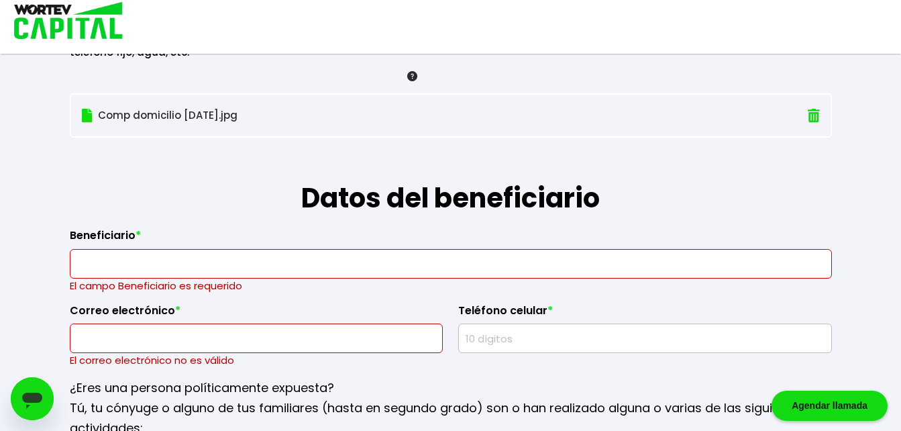
click at [409, 231] on label "Beneficiario *" at bounding box center [451, 239] width 763 height 20
click at [79, 258] on input "text" at bounding box center [451, 264] width 750 height 28
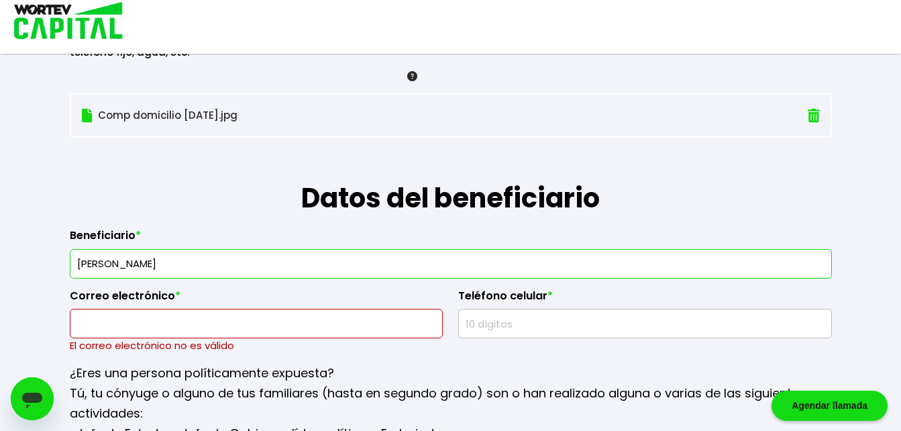
type input "[PERSON_NAME]"
click at [78, 322] on input "text" at bounding box center [257, 323] width 362 height 28
type input "[EMAIL_ADDRESS][DOMAIN_NAME]"
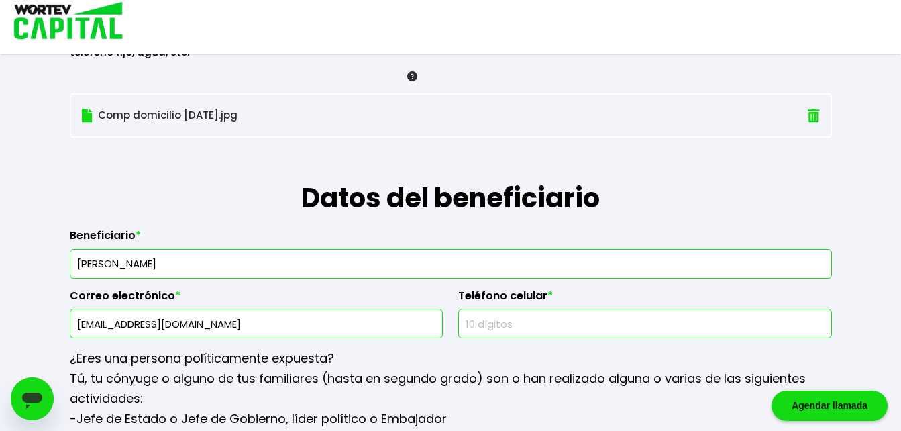
click at [475, 322] on input "text" at bounding box center [646, 323] width 362 height 28
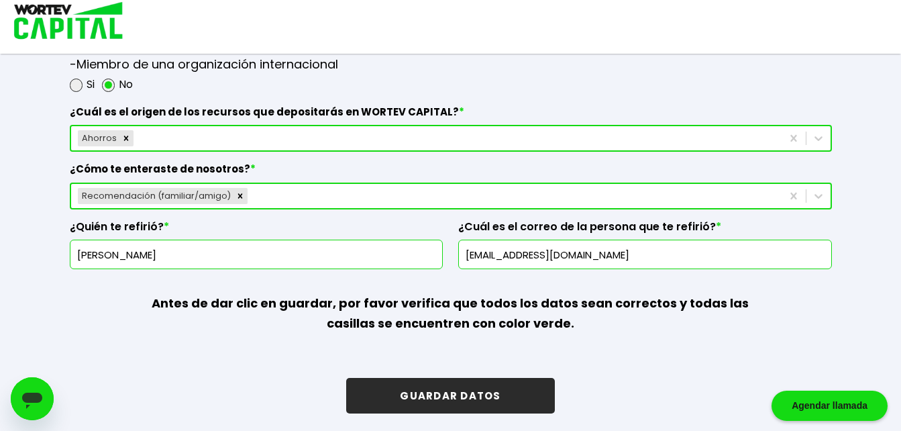
scroll to position [1998, 0]
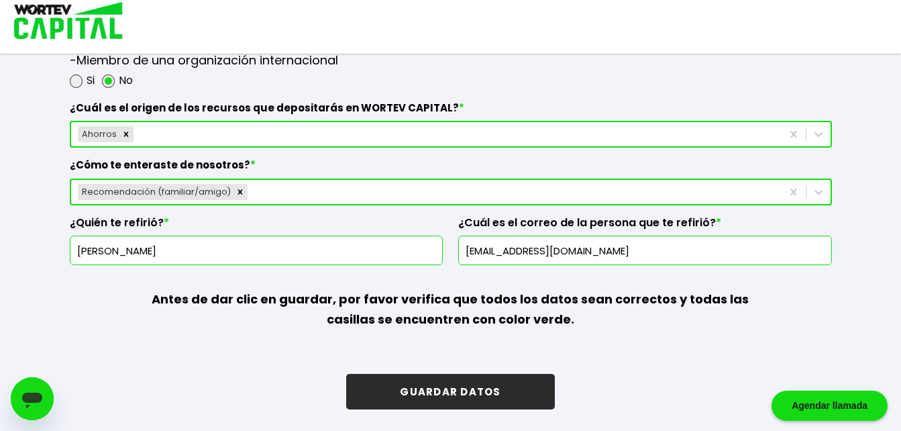
type input "3311691675"
click at [451, 394] on button "GUARDAR DATOS" at bounding box center [450, 392] width 208 height 36
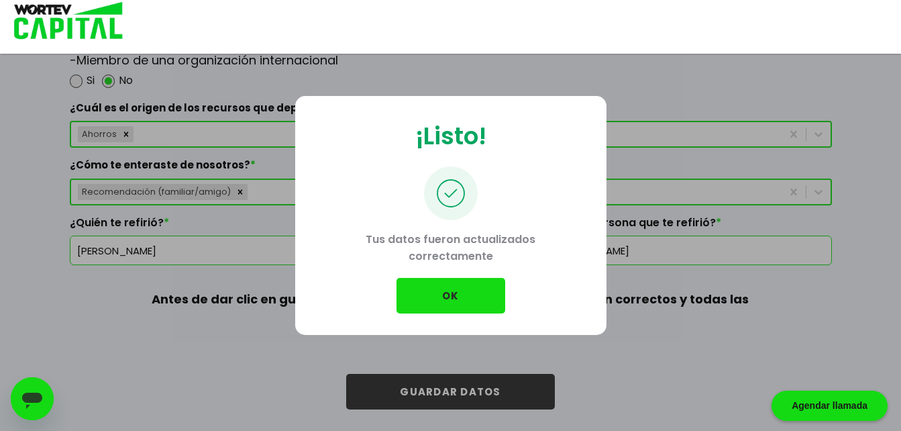
click at [454, 290] on button "OK" at bounding box center [451, 296] width 109 height 36
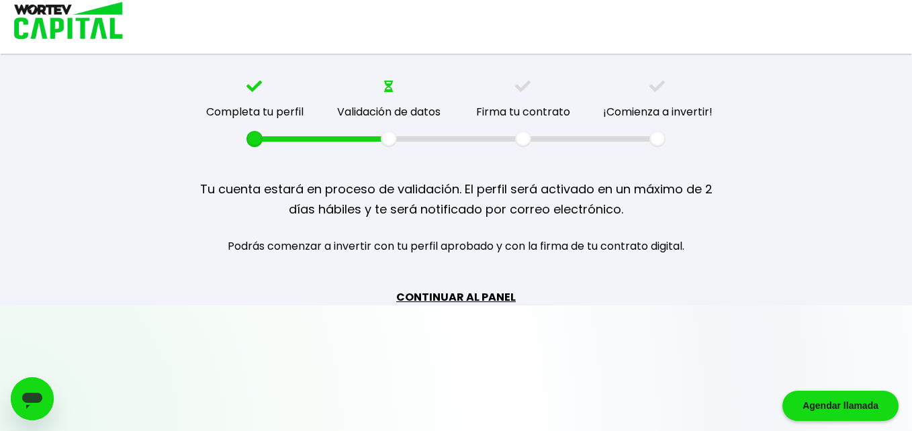
click at [481, 299] on link "CONTINUAR AL PANEL" at bounding box center [455, 297] width 119 height 17
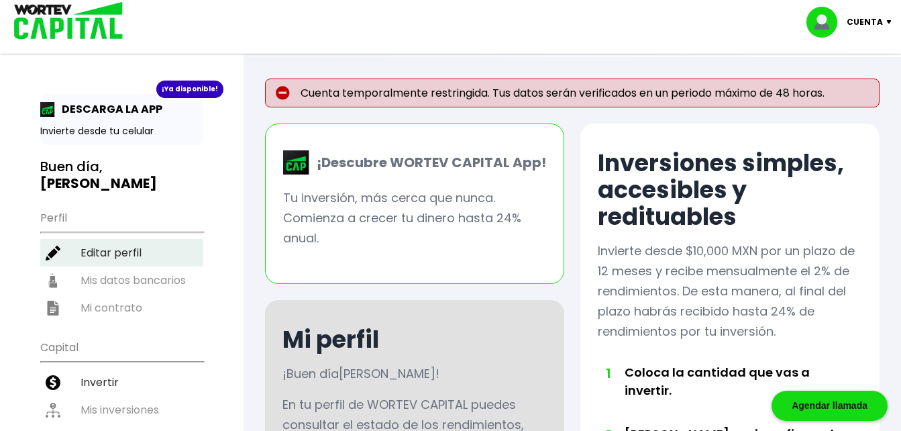
click at [138, 239] on li "Editar perfil" at bounding box center [121, 253] width 163 height 28
select select "Mujer"
select select "Bachillerato"
select select "[PERSON_NAME]"
select select "Banamex"
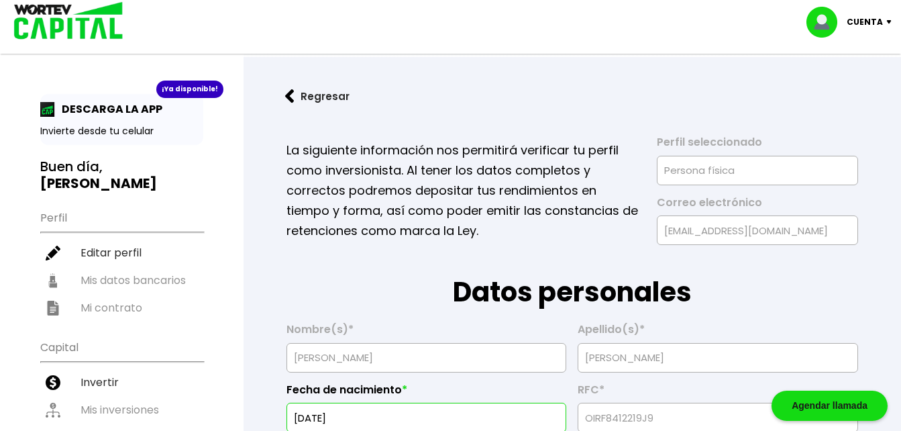
click at [171, 268] on ul "Perfil Editar perfil Mis datos bancarios Mi contrato" at bounding box center [121, 262] width 163 height 119
click at [154, 369] on li "Invertir" at bounding box center [121, 383] width 163 height 28
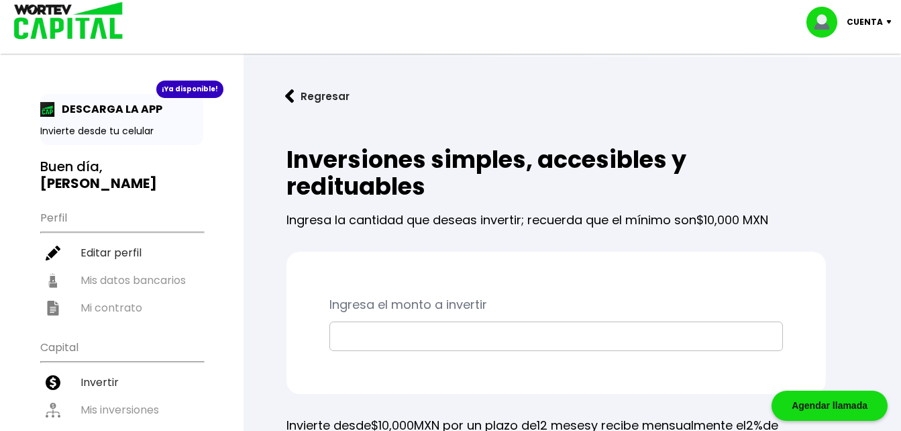
click at [889, 22] on img at bounding box center [892, 22] width 18 height 4
click at [843, 92] on li "Cerrar sesión" at bounding box center [850, 90] width 107 height 28
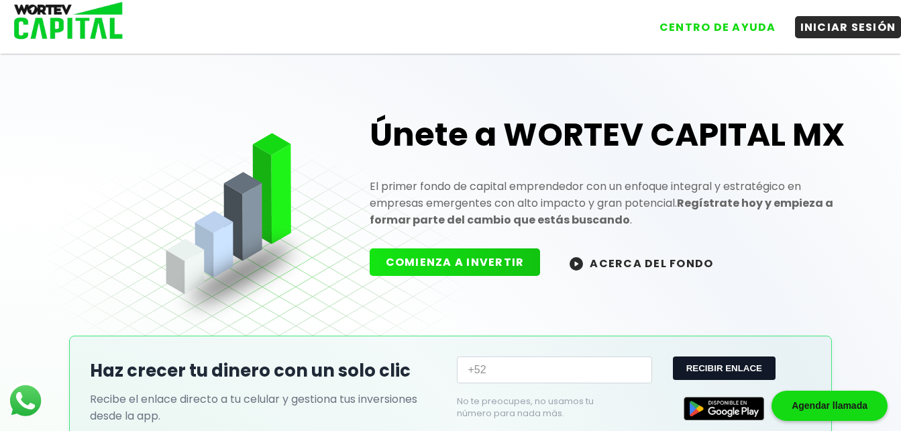
click at [596, 32] on div "CENTRO DE AYUDA INICIAR SESIÓN" at bounding box center [514, 22] width 773 height 32
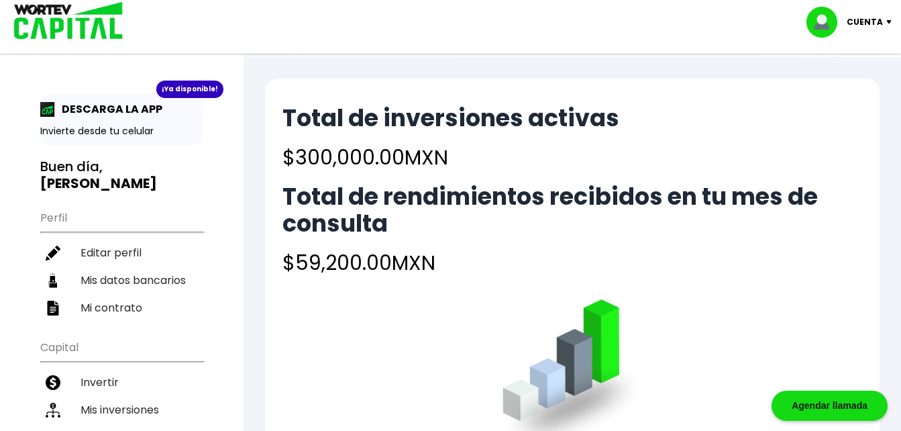
click at [890, 20] on img at bounding box center [892, 22] width 18 height 4
click at [867, 89] on li "Cerrar sesión" at bounding box center [850, 90] width 107 height 28
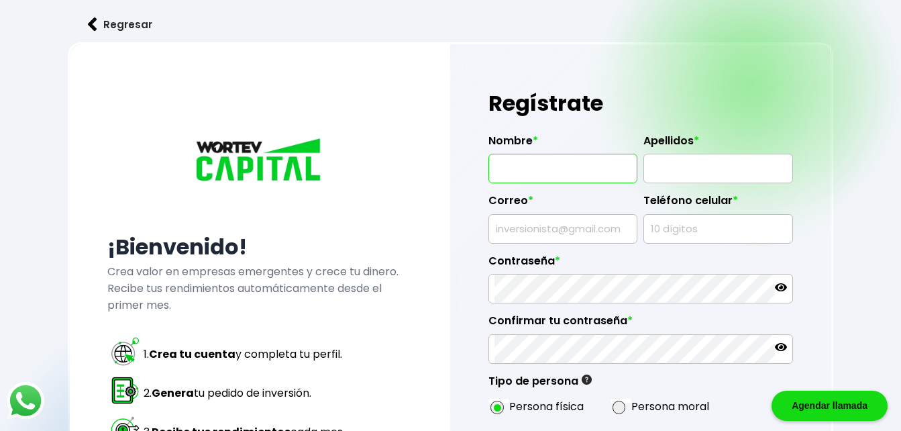
click at [511, 175] on input "text" at bounding box center [563, 168] width 137 height 28
type input "[PERSON_NAME]"
click at [649, 173] on div at bounding box center [718, 169] width 149 height 30
click at [657, 167] on input "text" at bounding box center [718, 168] width 137 height 28
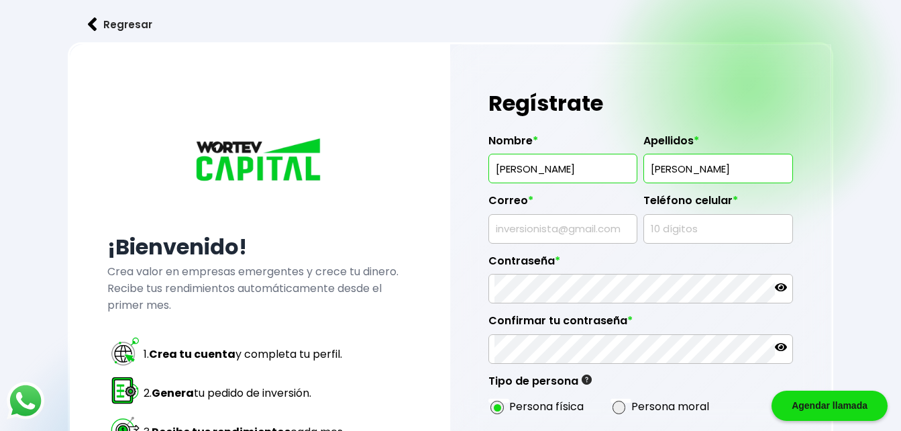
type input "[PERSON_NAME]"
click at [495, 226] on input "text" at bounding box center [563, 229] width 137 height 28
type input "g"
type input "[EMAIL_ADDRESS][DOMAIN_NAME]"
click at [663, 228] on input "text" at bounding box center [718, 229] width 137 height 28
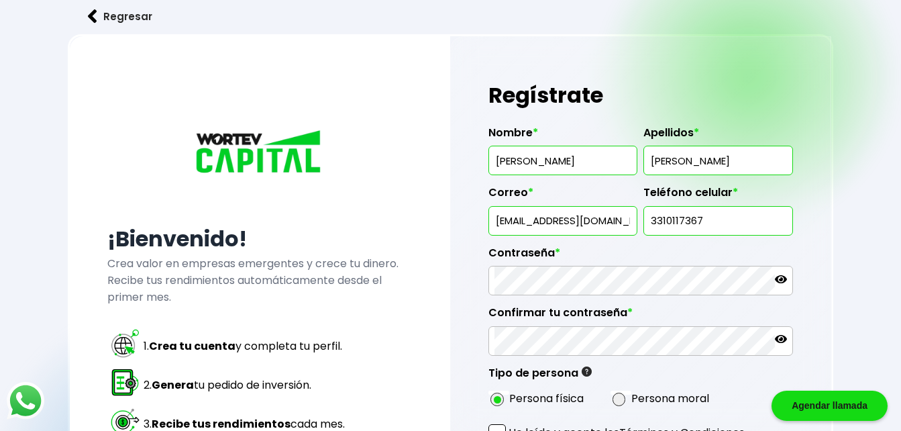
scroll to position [7, 0]
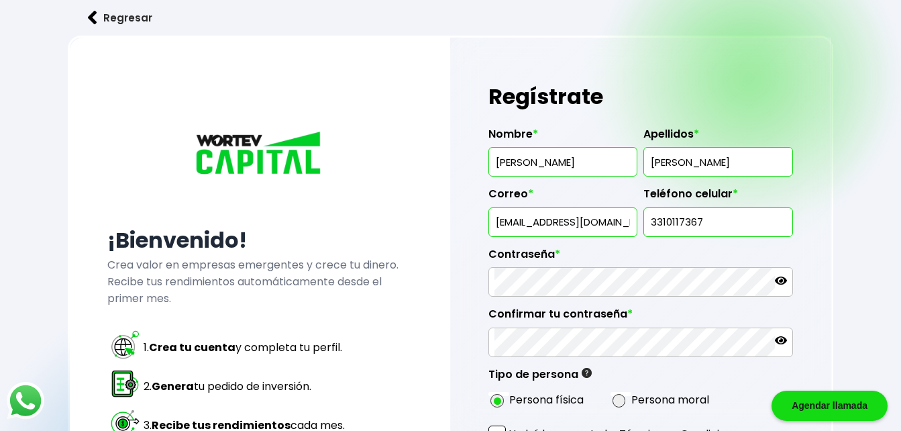
type input "3310117367"
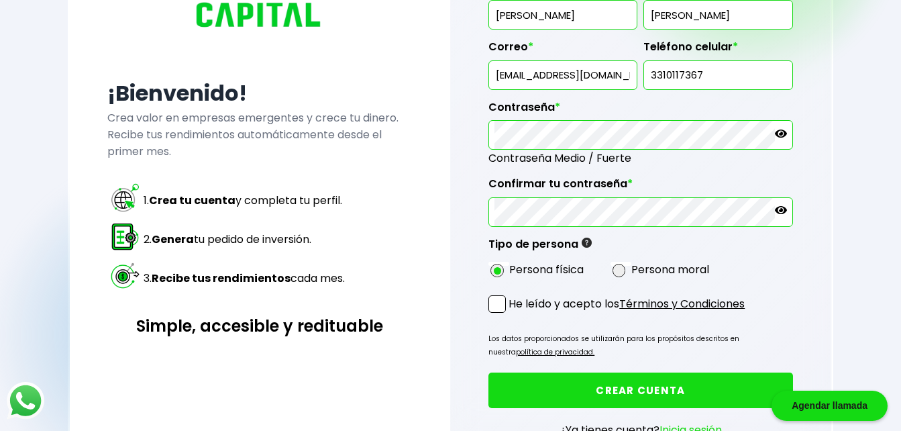
scroll to position [155, 0]
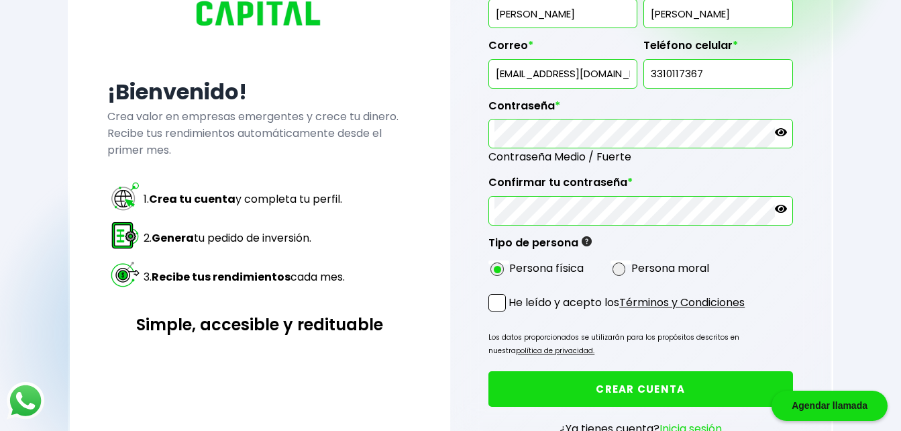
click at [496, 298] on span at bounding box center [497, 302] width 17 height 17
click at [511, 313] on input "He leído y acepto los Términos y Condiciones" at bounding box center [511, 313] width 0 height 0
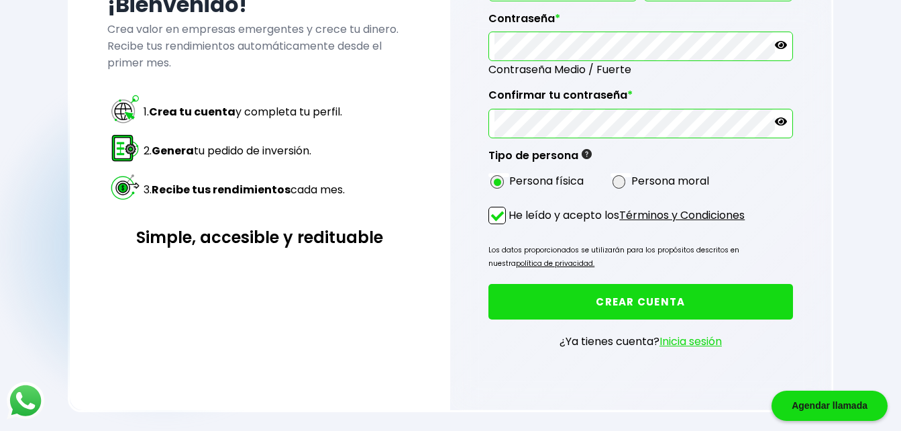
scroll to position [244, 0]
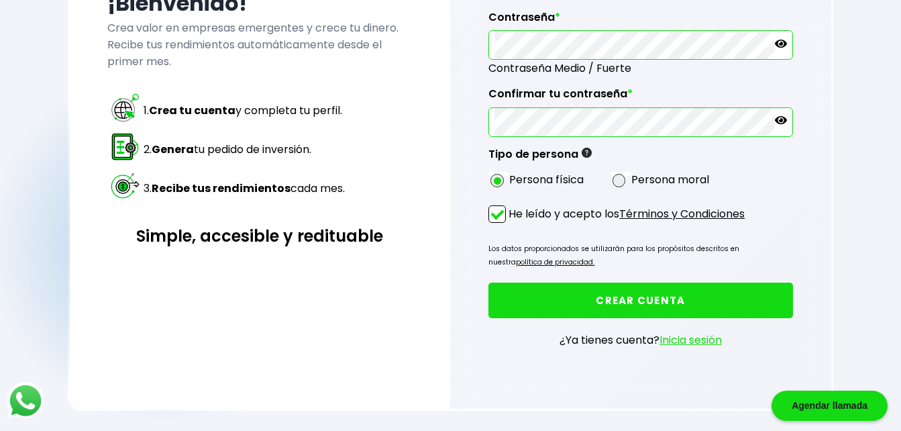
click at [657, 302] on button "CREAR CUENTA" at bounding box center [641, 301] width 304 height 36
